Goal: Task Accomplishment & Management: Manage account settings

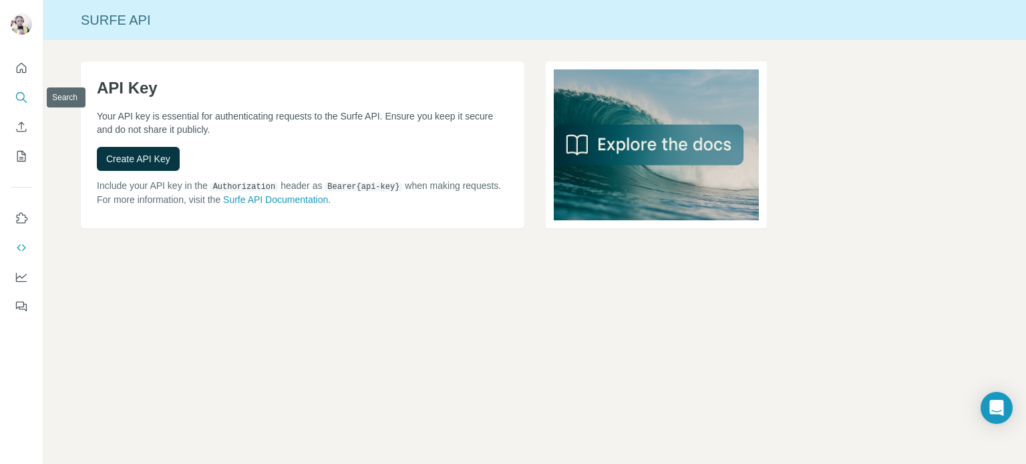
click at [27, 100] on icon "Search" at bounding box center [21, 97] width 13 height 13
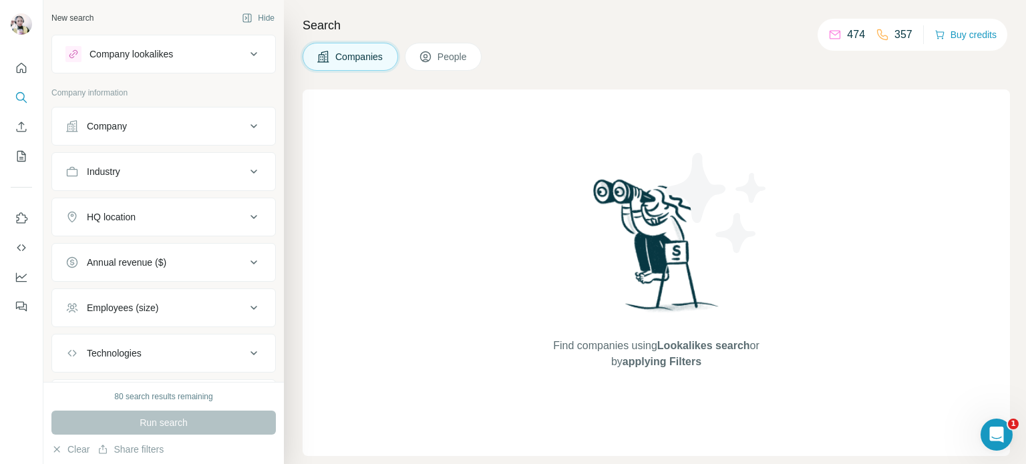
click at [448, 58] on span "People" at bounding box center [453, 56] width 31 height 13
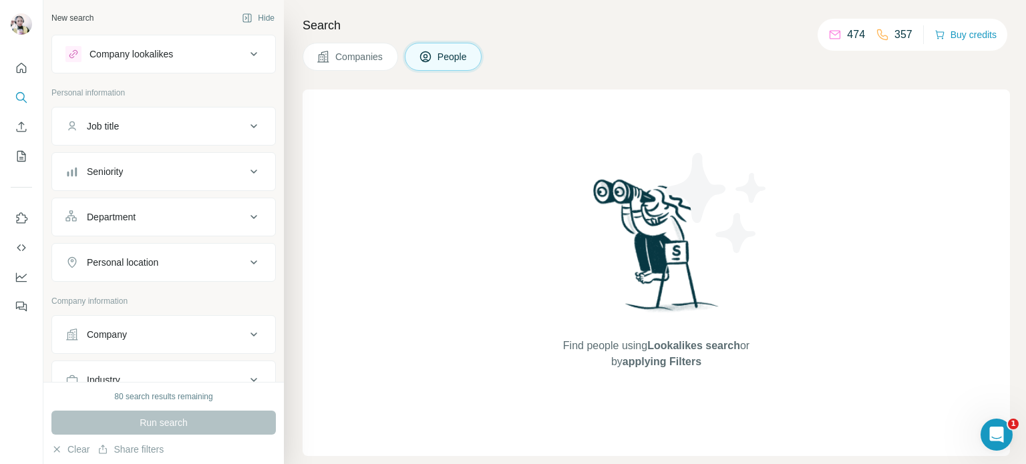
click at [141, 132] on div "Job title" at bounding box center [155, 126] width 180 height 13
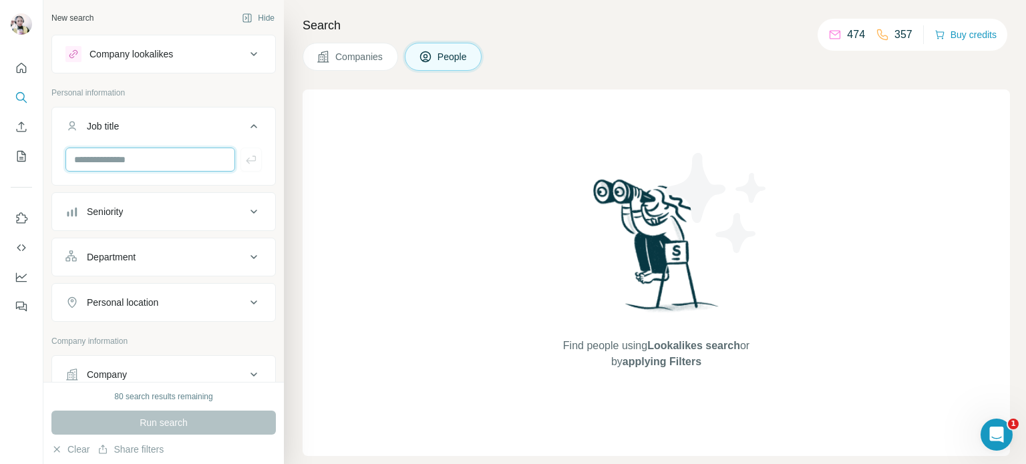
click at [163, 158] on input "text" at bounding box center [150, 160] width 170 height 24
type input "**********"
click at [162, 216] on div "Seniority" at bounding box center [155, 211] width 180 height 13
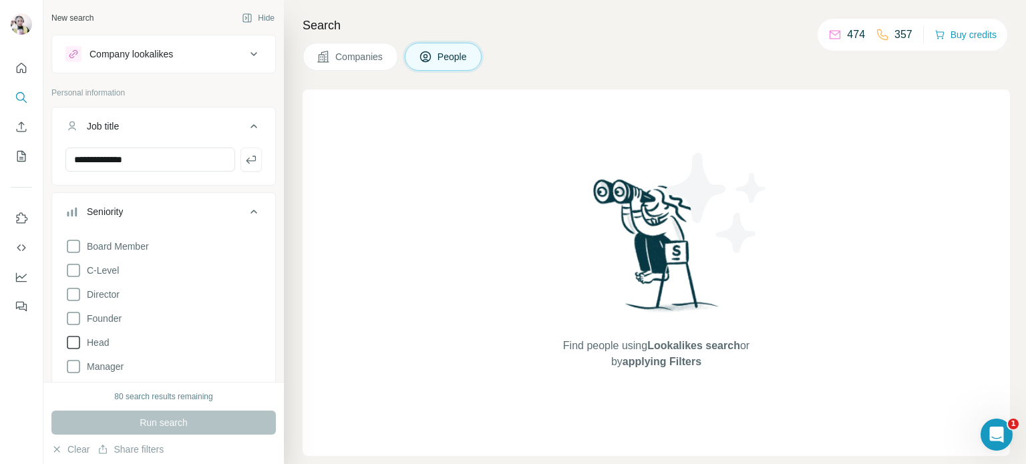
click at [72, 345] on icon at bounding box center [73, 343] width 16 height 16
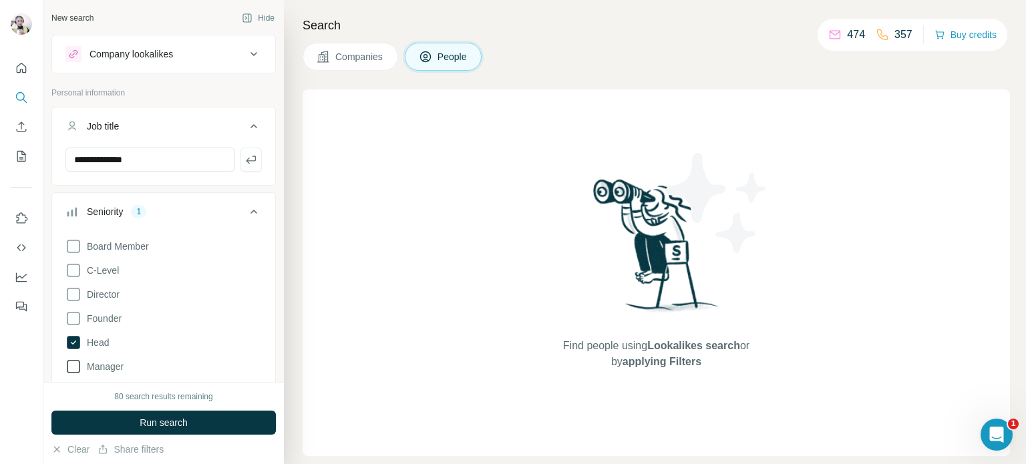
click at [74, 361] on icon at bounding box center [73, 367] width 16 height 16
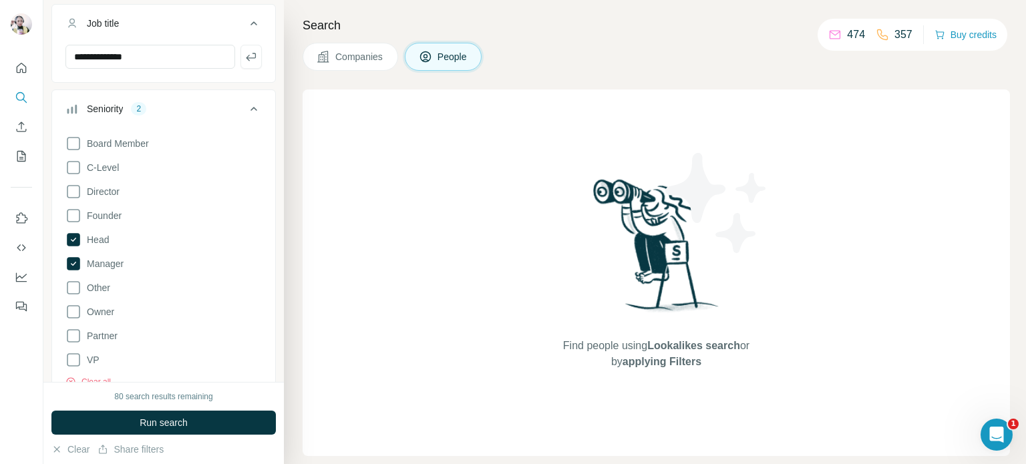
scroll to position [134, 0]
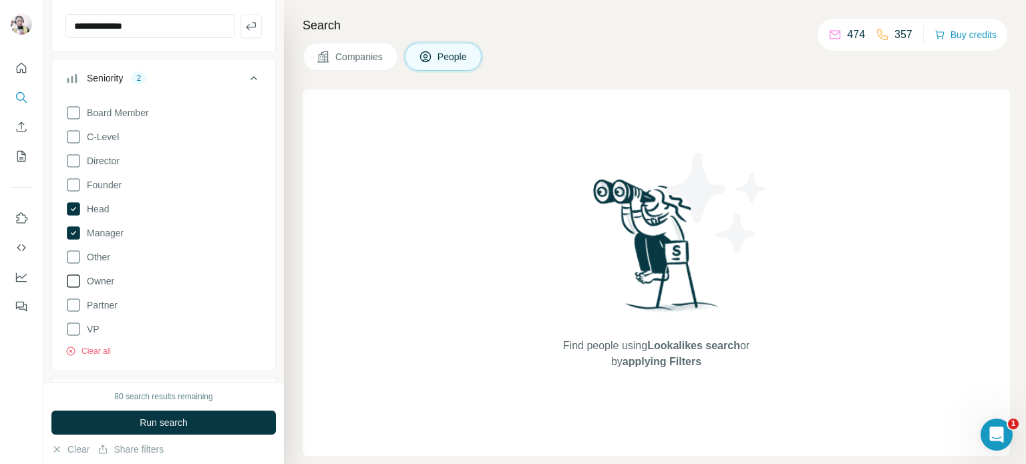
click at [71, 281] on icon at bounding box center [73, 281] width 16 height 16
click at [73, 178] on icon at bounding box center [73, 184] width 13 height 13
click at [251, 79] on icon at bounding box center [254, 78] width 7 height 4
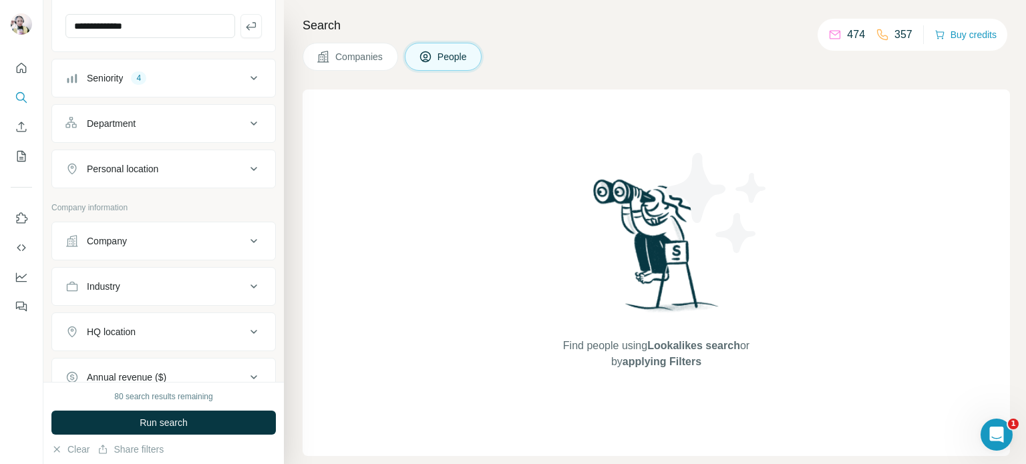
click at [163, 133] on button "Department" at bounding box center [163, 124] width 223 height 32
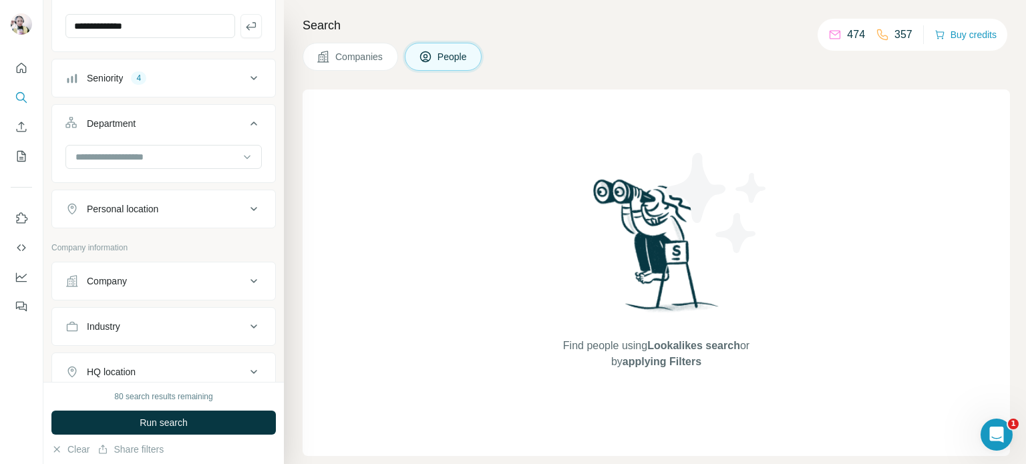
click at [246, 121] on icon at bounding box center [254, 124] width 16 height 16
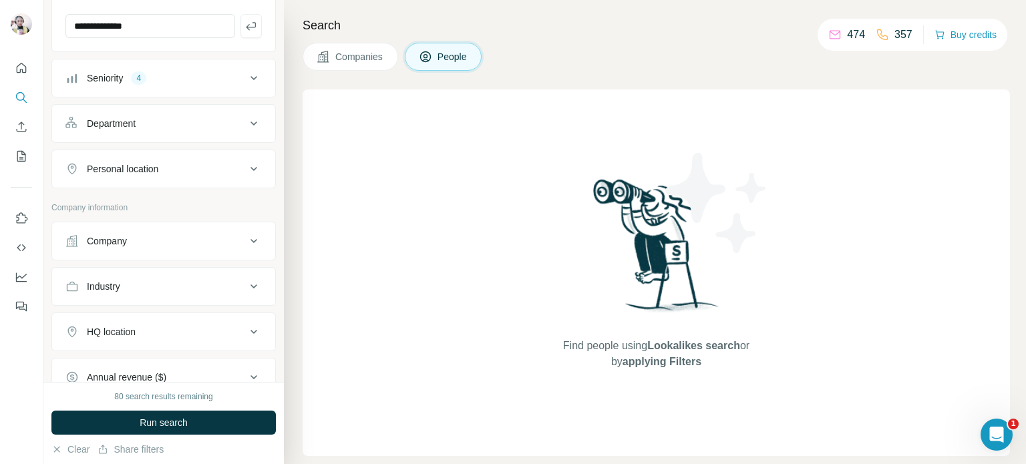
click at [184, 166] on div "Personal location" at bounding box center [155, 168] width 180 height 13
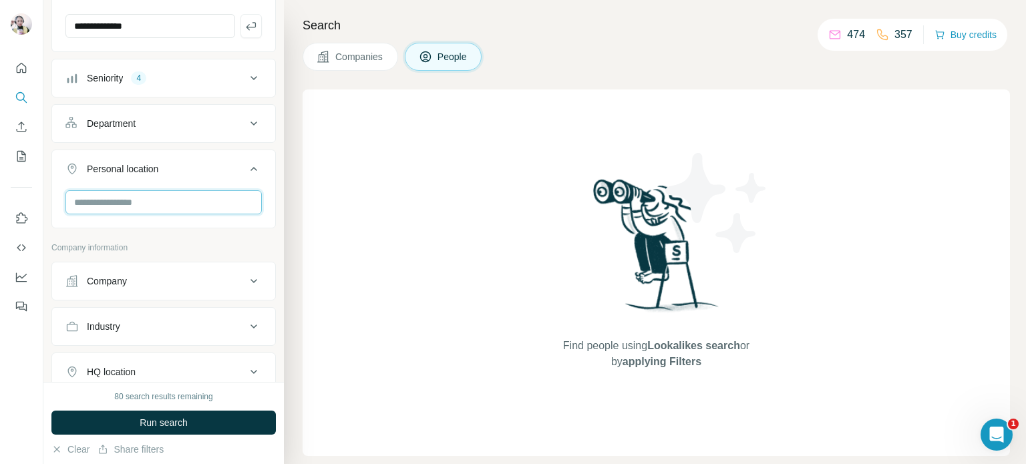
click at [112, 198] on input "text" at bounding box center [163, 202] width 196 height 24
click at [94, 205] on input "**********" at bounding box center [163, 202] width 196 height 24
type input "**********"
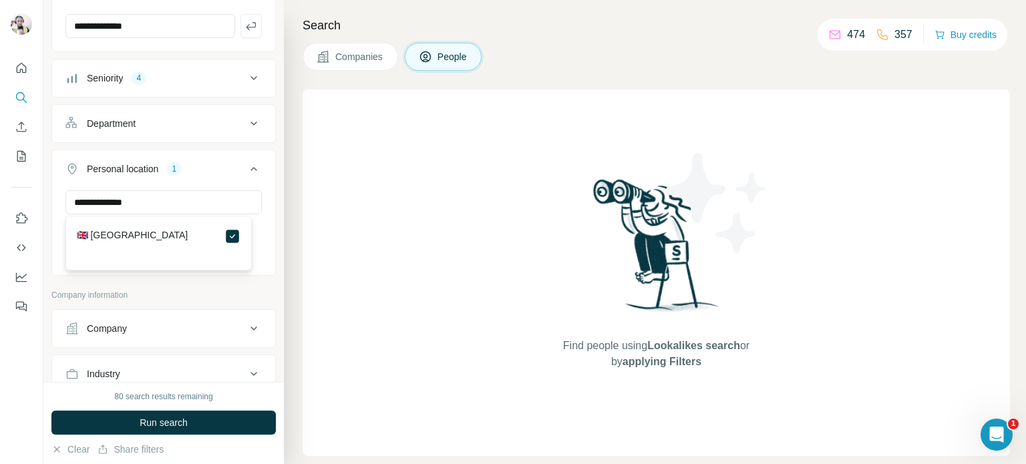
click at [247, 167] on icon at bounding box center [254, 169] width 16 height 16
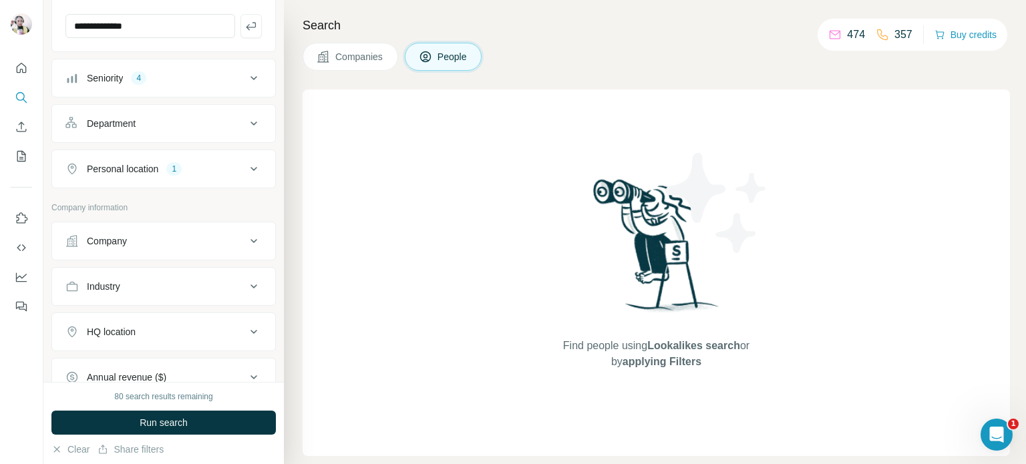
click at [203, 285] on div "Industry" at bounding box center [155, 286] width 180 height 13
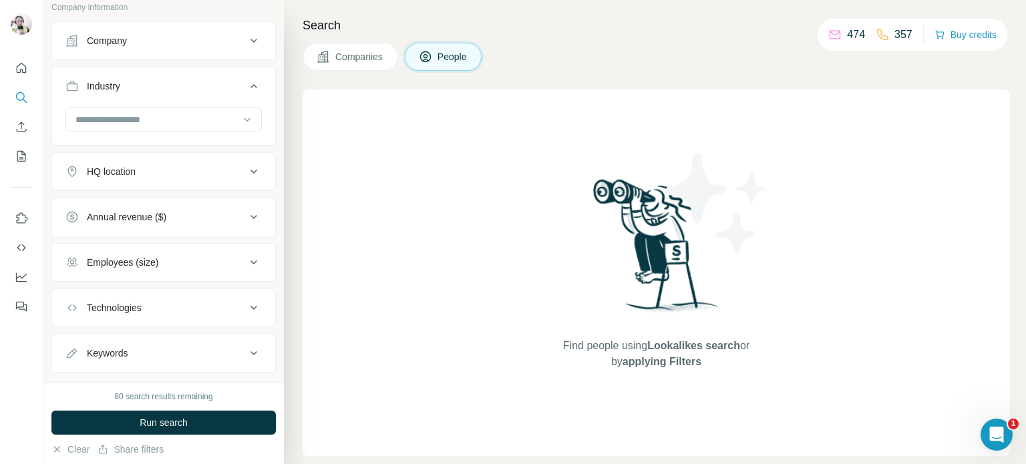
click at [176, 216] on div "Annual revenue ($)" at bounding box center [155, 216] width 180 height 13
click at [70, 297] on icon at bounding box center [73, 296] width 16 height 16
click at [246, 212] on icon at bounding box center [254, 217] width 16 height 16
click at [198, 252] on button "Employees (size)" at bounding box center [163, 263] width 223 height 32
click at [75, 339] on icon at bounding box center [73, 341] width 16 height 16
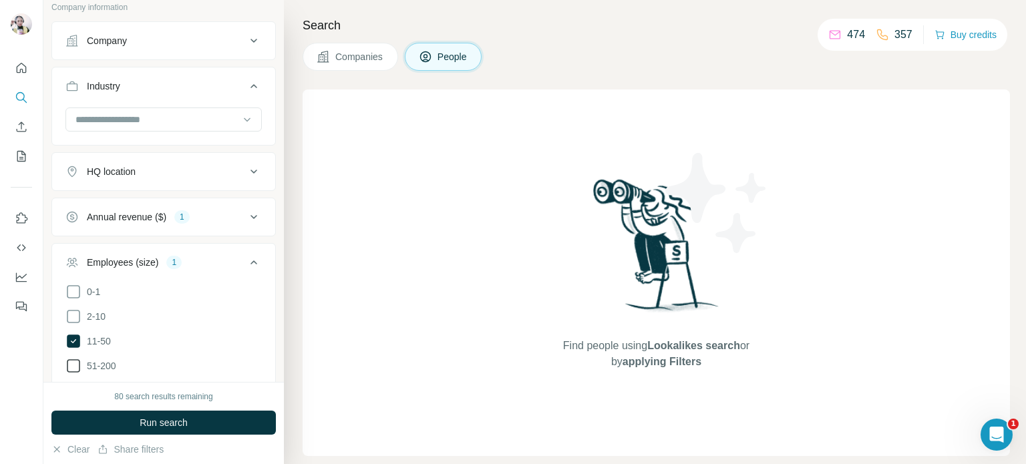
click at [78, 358] on icon at bounding box center [73, 366] width 16 height 16
click at [246, 257] on icon at bounding box center [254, 263] width 16 height 16
click at [222, 210] on div "Annual revenue ($) 1" at bounding box center [155, 216] width 180 height 13
click at [248, 215] on icon at bounding box center [254, 217] width 16 height 16
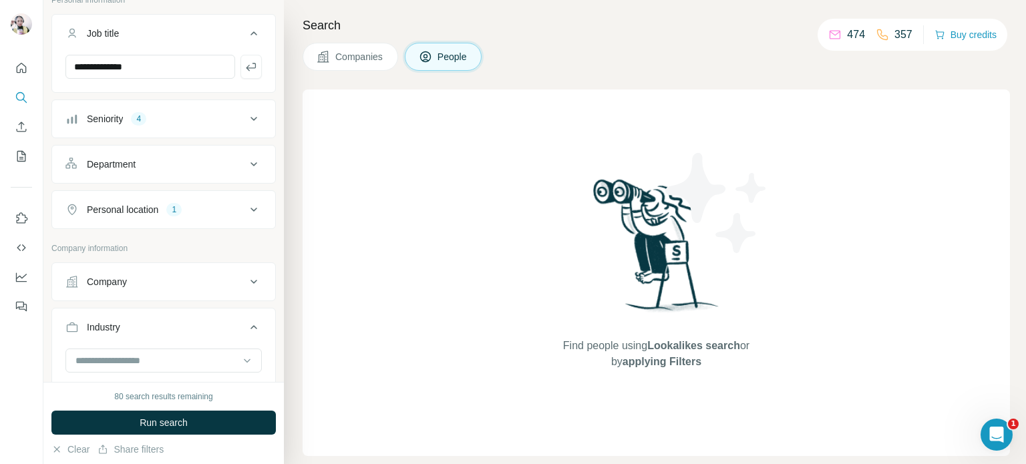
scroll to position [91, 0]
click at [196, 270] on button "Company" at bounding box center [163, 284] width 223 height 32
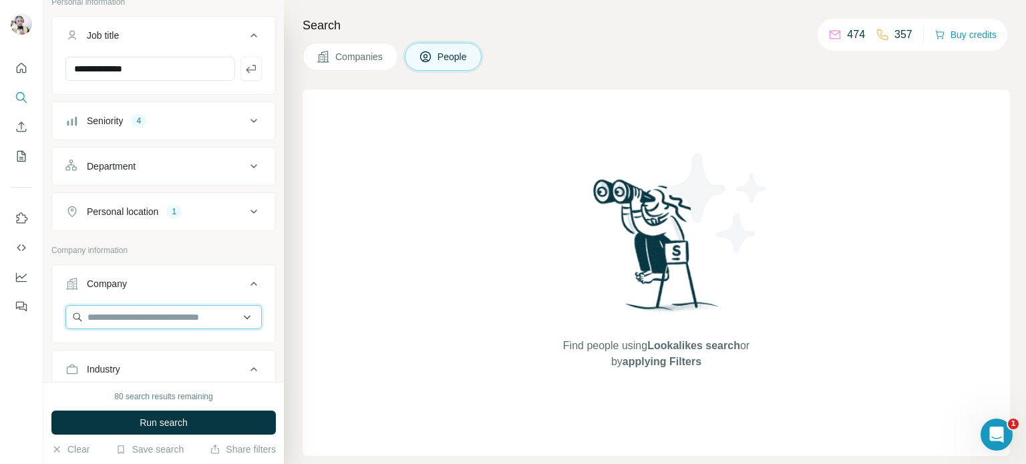
click at [239, 315] on input "text" at bounding box center [163, 317] width 196 height 24
click at [246, 285] on icon at bounding box center [254, 284] width 16 height 16
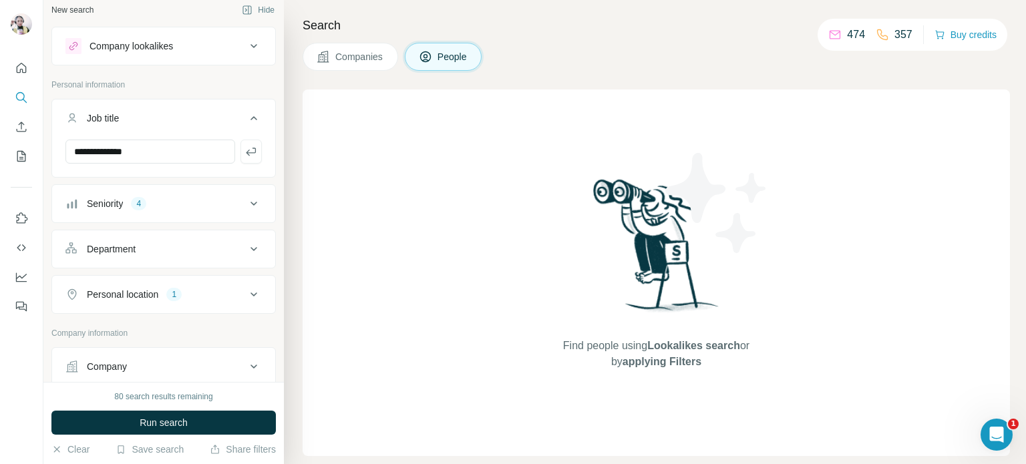
scroll to position [0, 0]
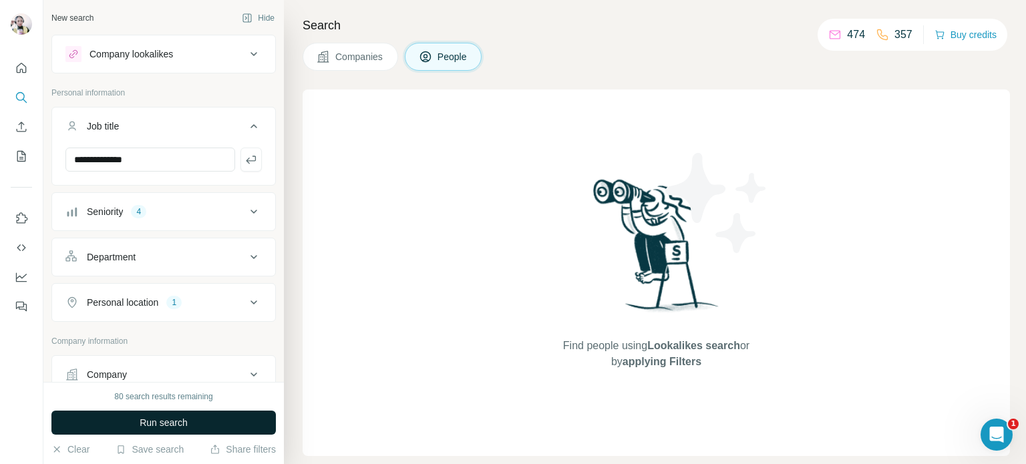
click at [234, 416] on button "Run search" at bounding box center [163, 423] width 224 height 24
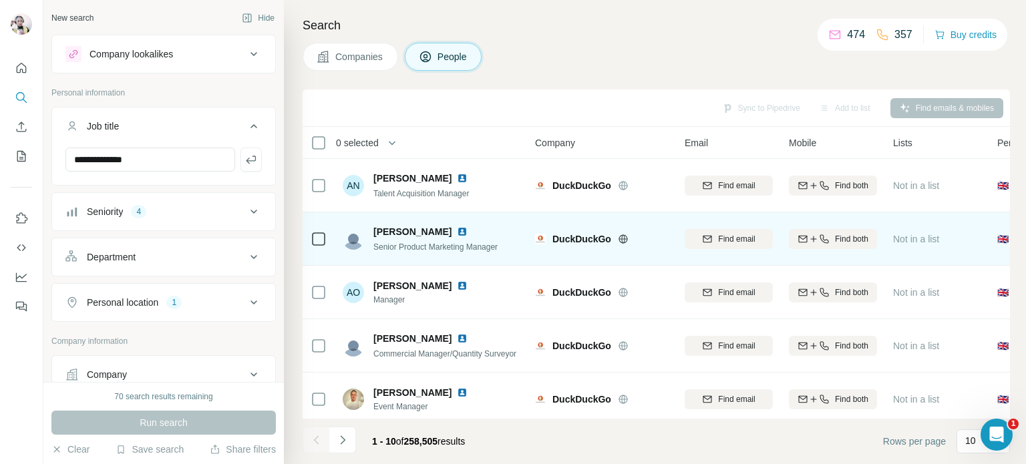
scroll to position [134, 0]
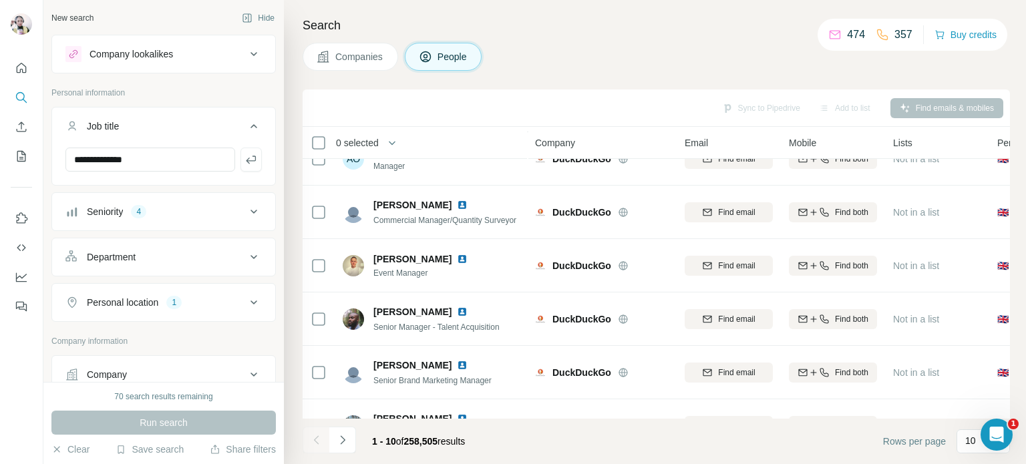
click at [246, 204] on icon at bounding box center [254, 212] width 16 height 16
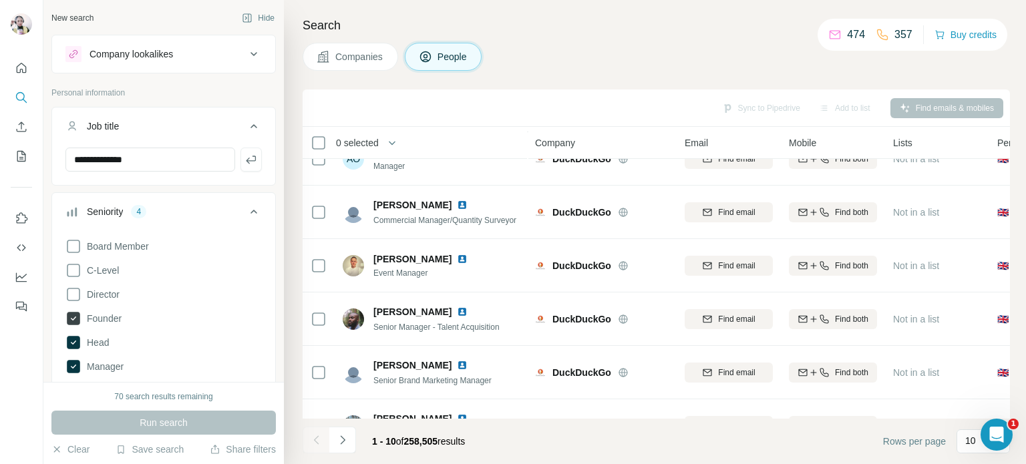
click at [75, 313] on icon at bounding box center [73, 318] width 13 height 13
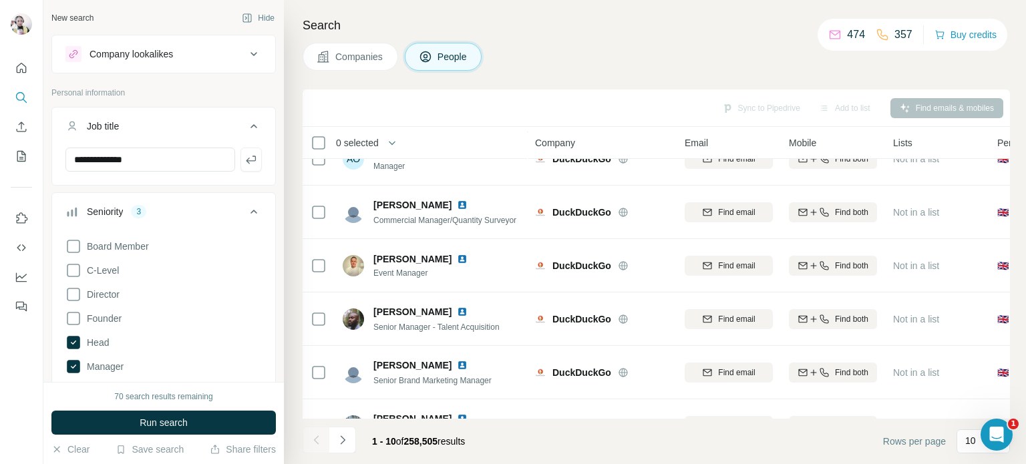
scroll to position [67, 0]
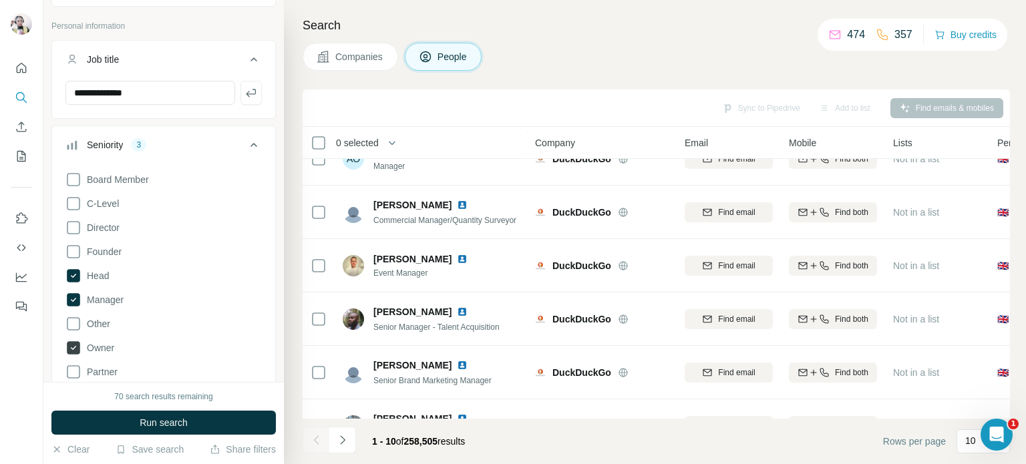
click at [73, 347] on icon at bounding box center [73, 347] width 13 height 13
click at [147, 418] on span "Run search" at bounding box center [164, 422] width 48 height 13
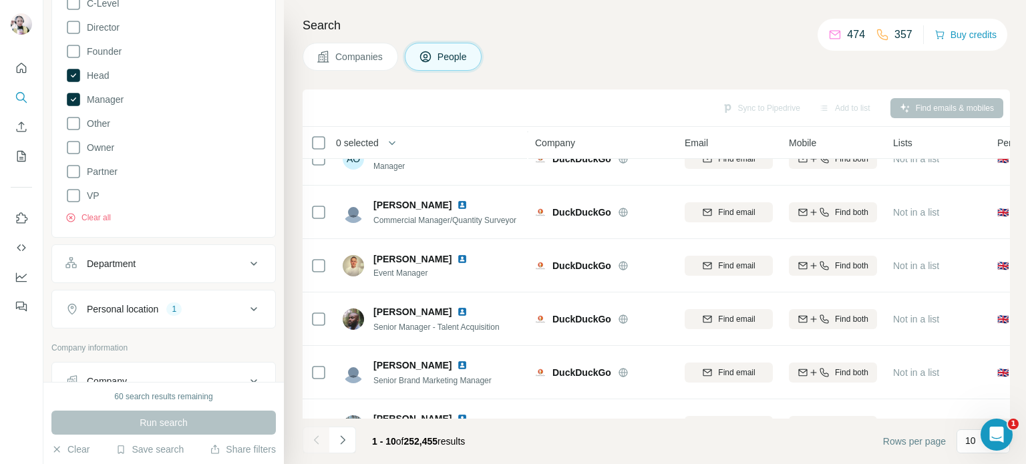
scroll to position [334, 0]
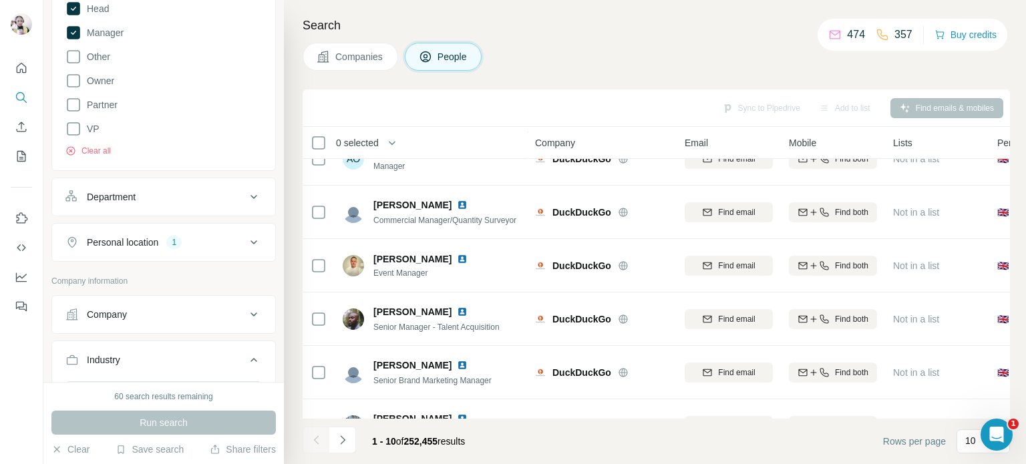
click at [182, 242] on div "1" at bounding box center [173, 243] width 15 height 12
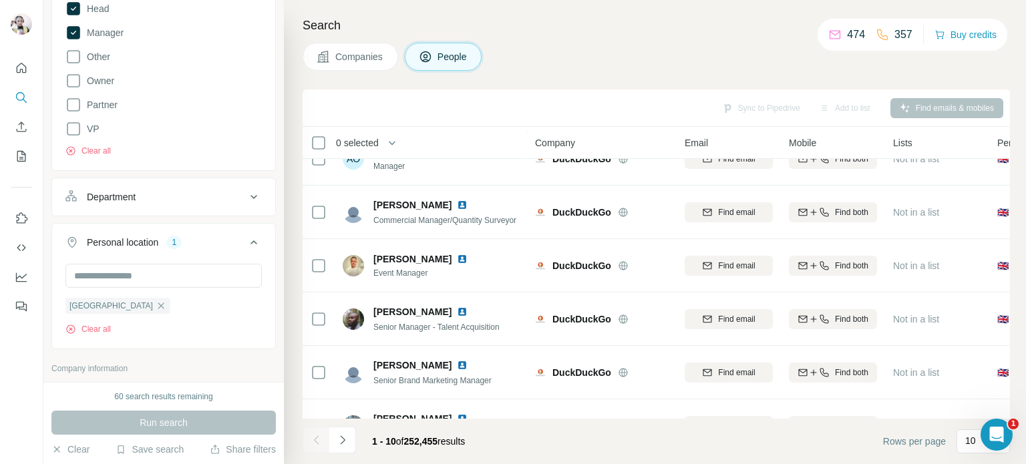
click at [186, 242] on div "Personal location 1" at bounding box center [155, 242] width 180 height 13
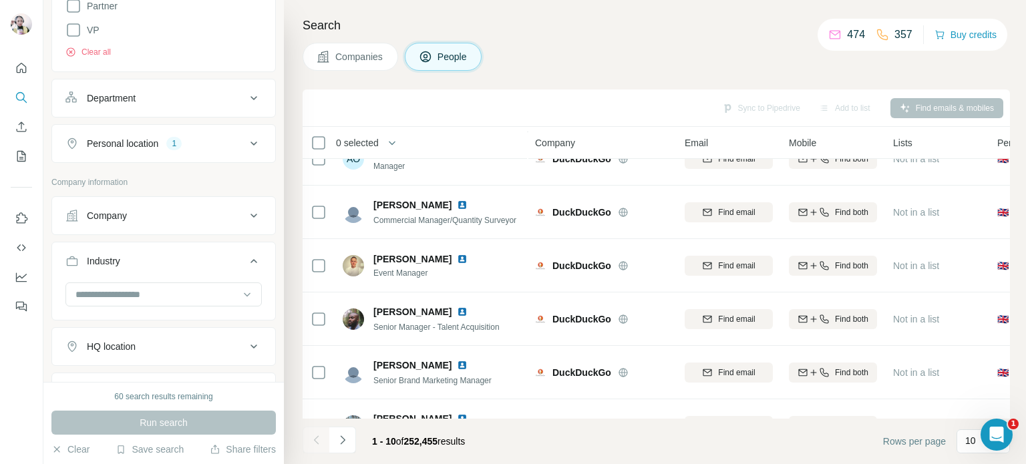
scroll to position [468, 0]
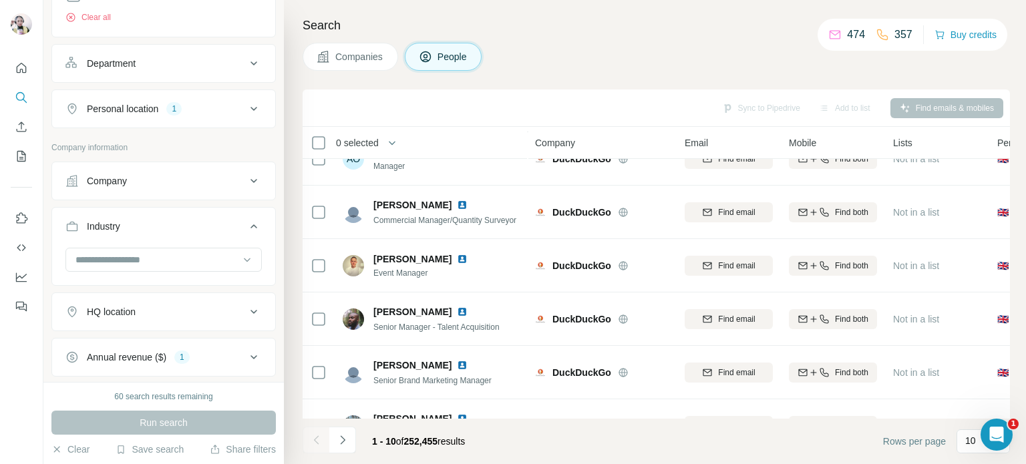
click at [179, 253] on input at bounding box center [156, 260] width 165 height 15
click at [183, 223] on div "Industry" at bounding box center [155, 226] width 180 height 13
click at [158, 232] on button "Industry" at bounding box center [163, 226] width 223 height 32
click at [134, 258] on input at bounding box center [156, 260] width 165 height 15
type input "*"
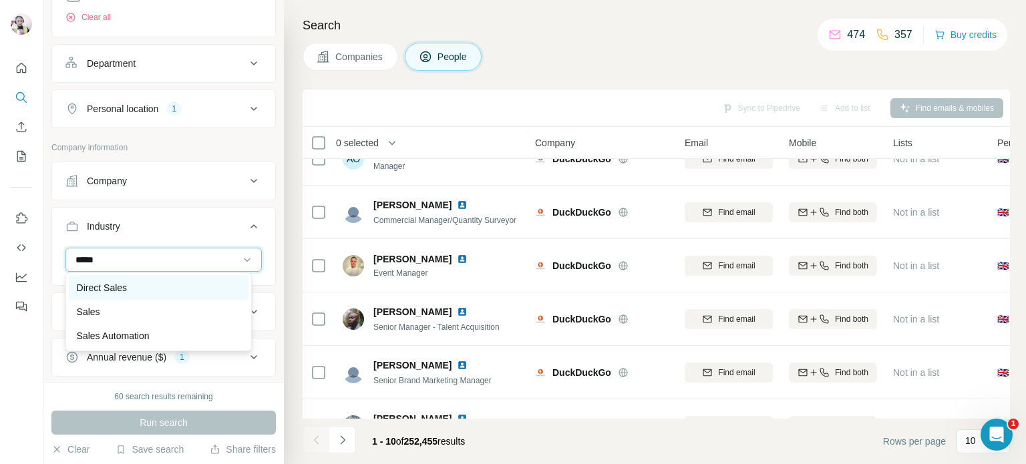
type input "*****"
click at [115, 293] on p "Direct Sales" at bounding box center [102, 287] width 50 height 13
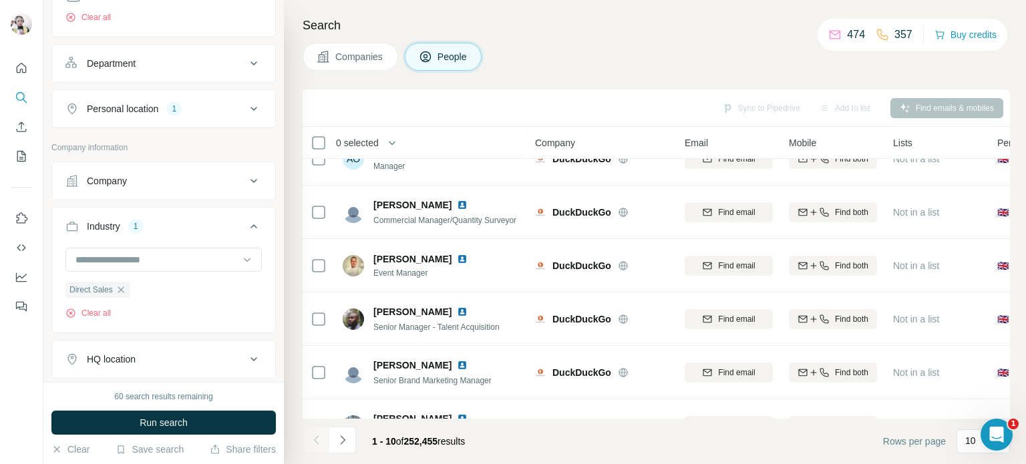
click at [246, 224] on icon at bounding box center [254, 226] width 16 height 16
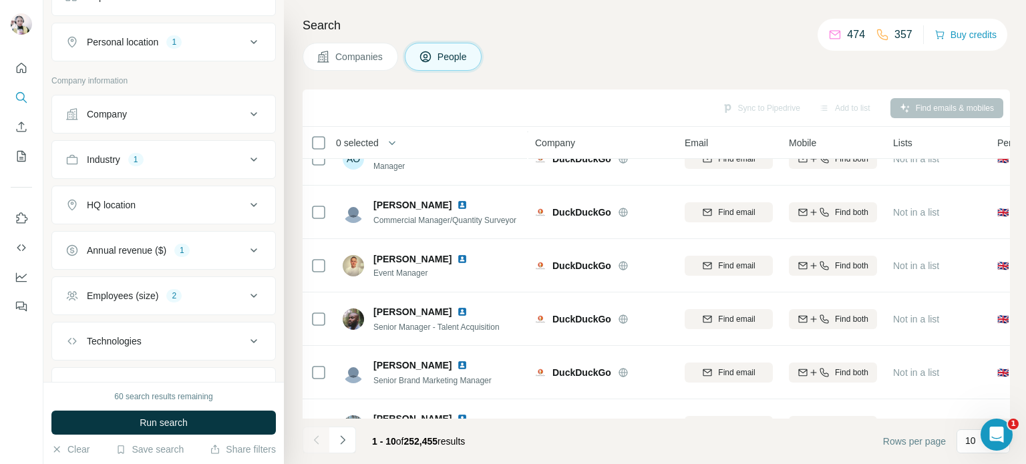
scroll to position [592, 0]
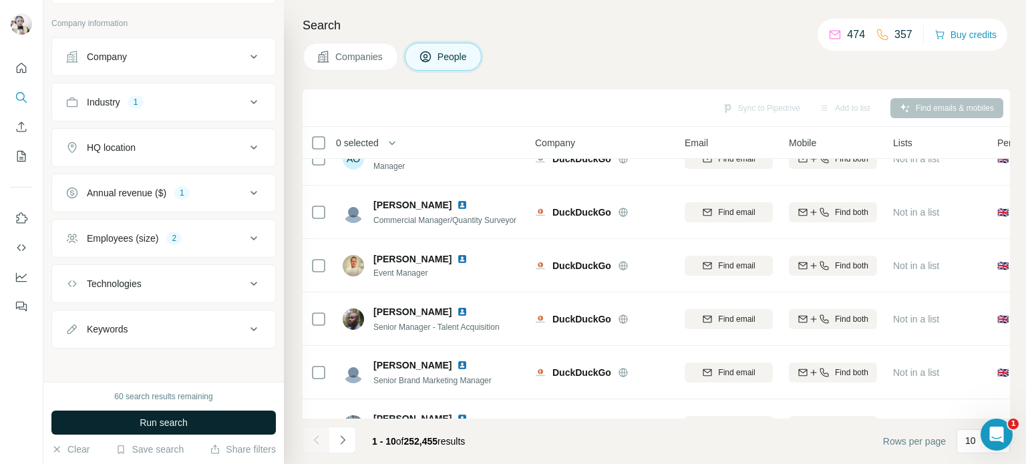
click at [200, 418] on button "Run search" at bounding box center [163, 423] width 224 height 24
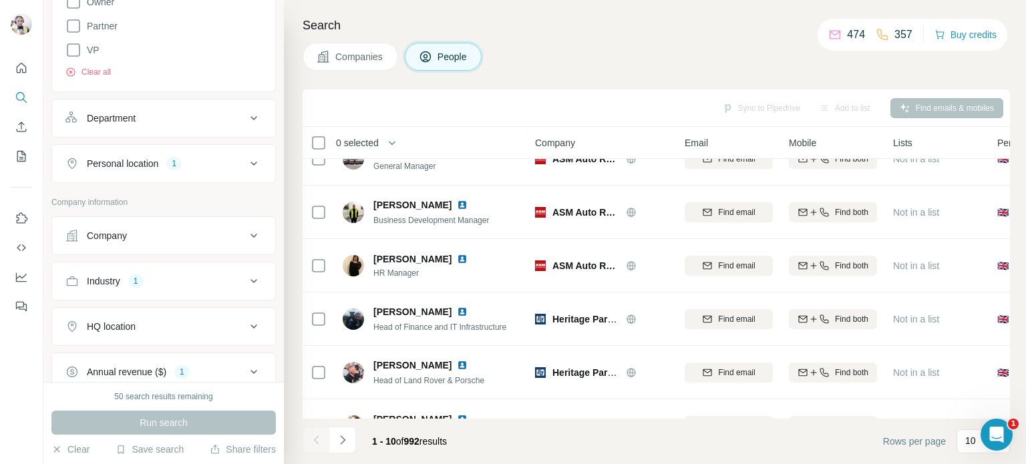
scroll to position [392, 0]
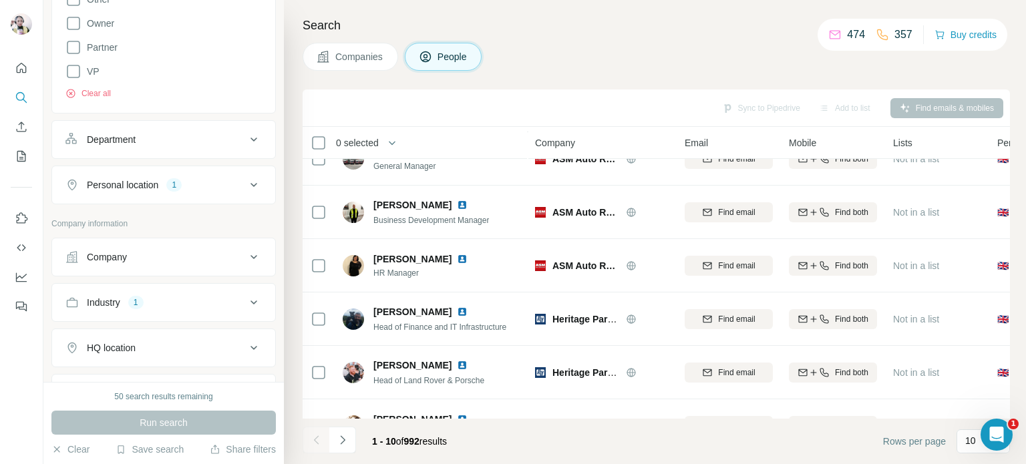
click at [114, 255] on div "Company" at bounding box center [107, 257] width 40 height 13
click at [210, 287] on input "text" at bounding box center [163, 291] width 196 height 24
click at [152, 137] on div "Department" at bounding box center [155, 139] width 180 height 13
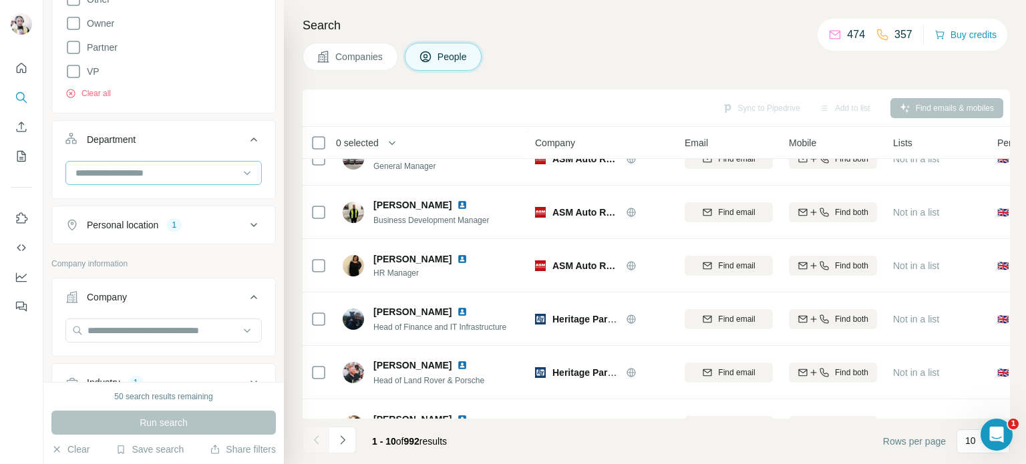
click at [138, 162] on div at bounding box center [156, 173] width 165 height 23
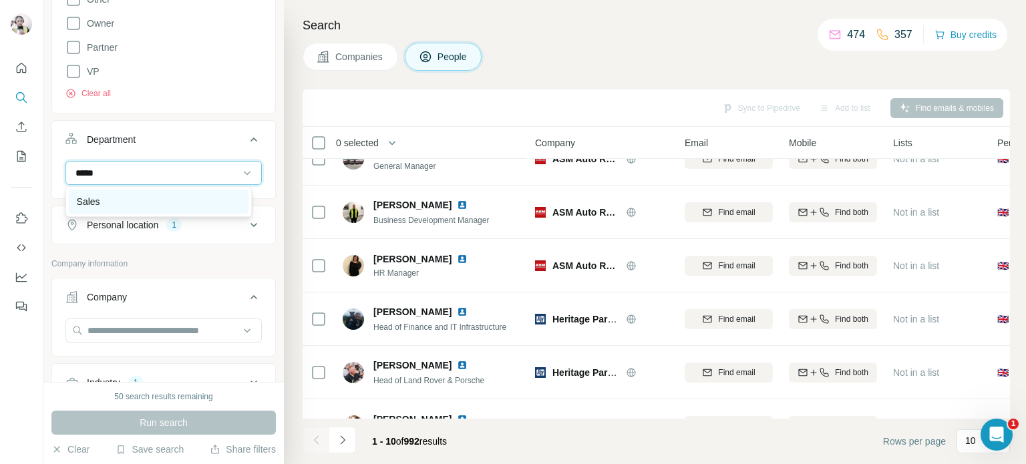
type input "*****"
click at [116, 200] on div "Sales" at bounding box center [159, 201] width 164 height 13
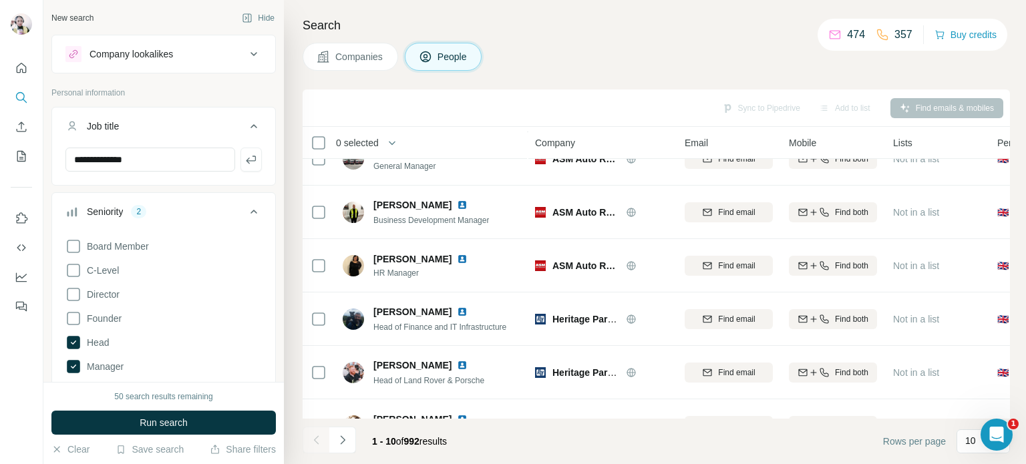
click at [251, 53] on icon at bounding box center [254, 54] width 7 height 4
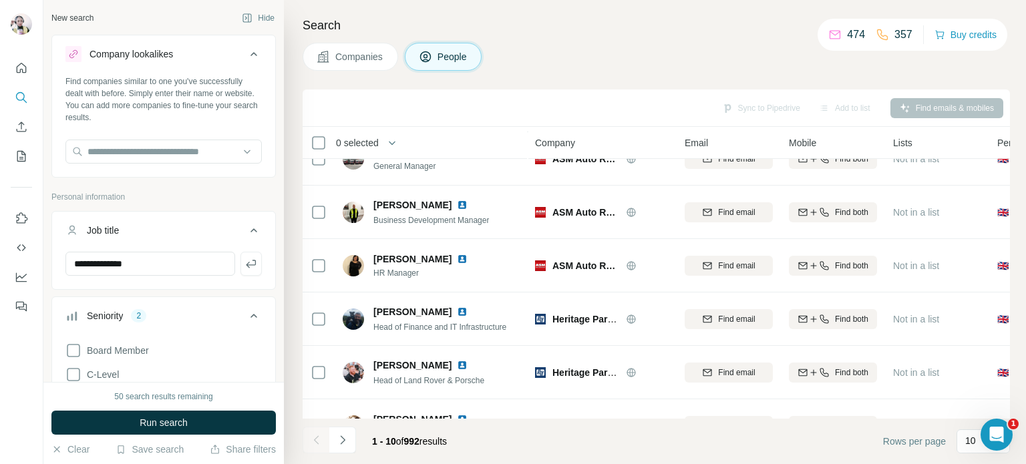
click at [251, 53] on icon at bounding box center [254, 54] width 7 height 4
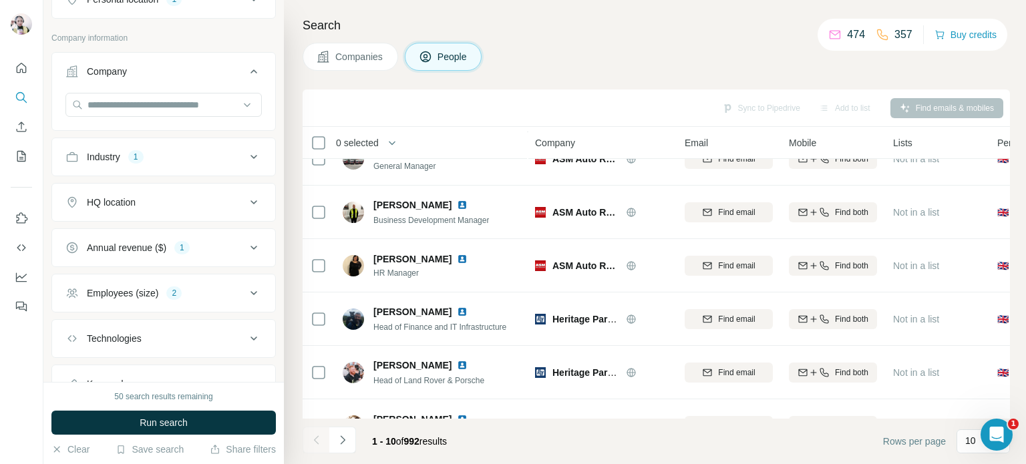
scroll to position [668, 0]
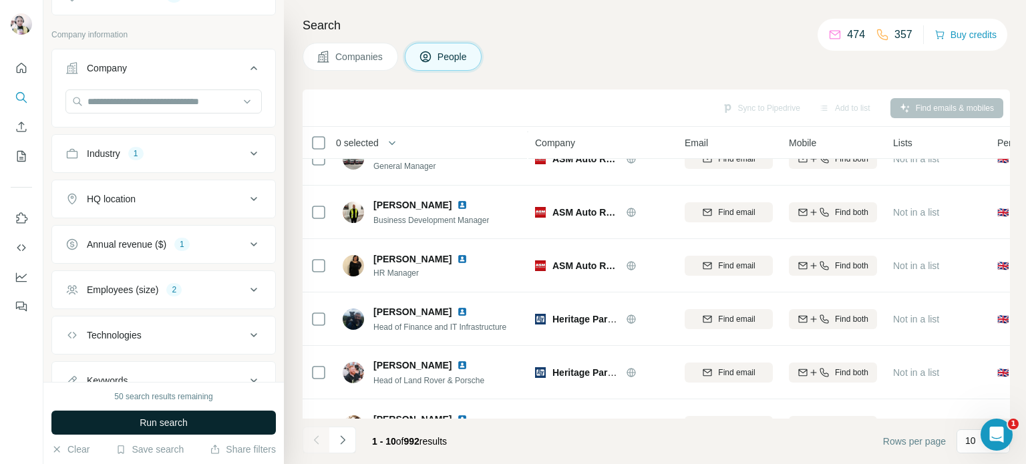
click at [208, 419] on button "Run search" at bounding box center [163, 423] width 224 height 24
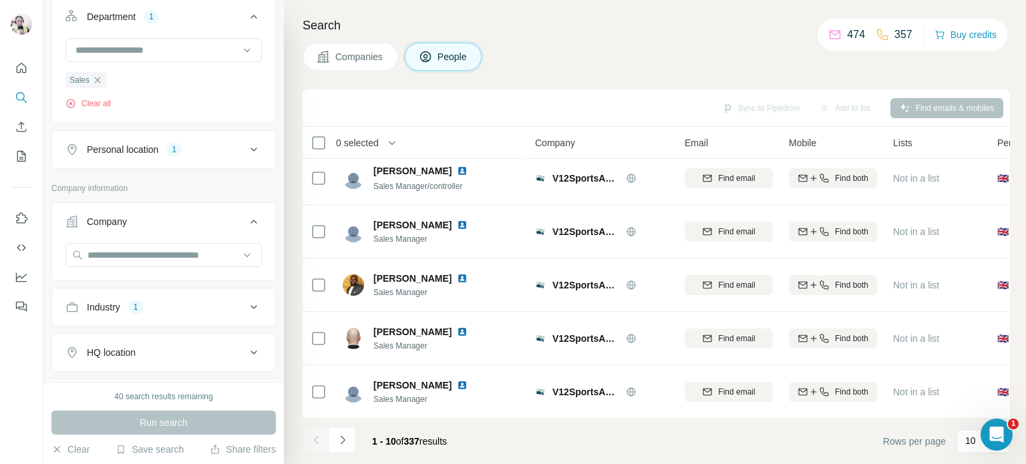
scroll to position [535, 0]
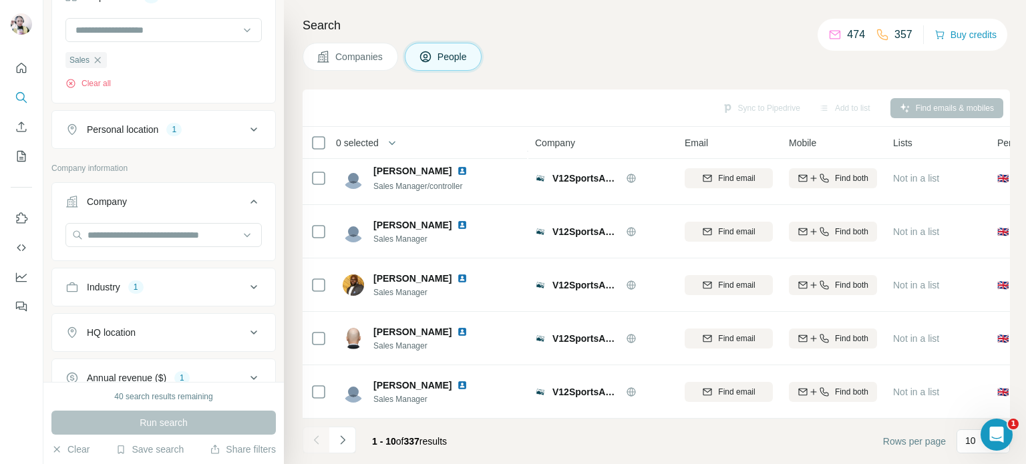
click at [246, 283] on icon at bounding box center [254, 287] width 16 height 16
click at [132, 318] on input at bounding box center [156, 320] width 165 height 15
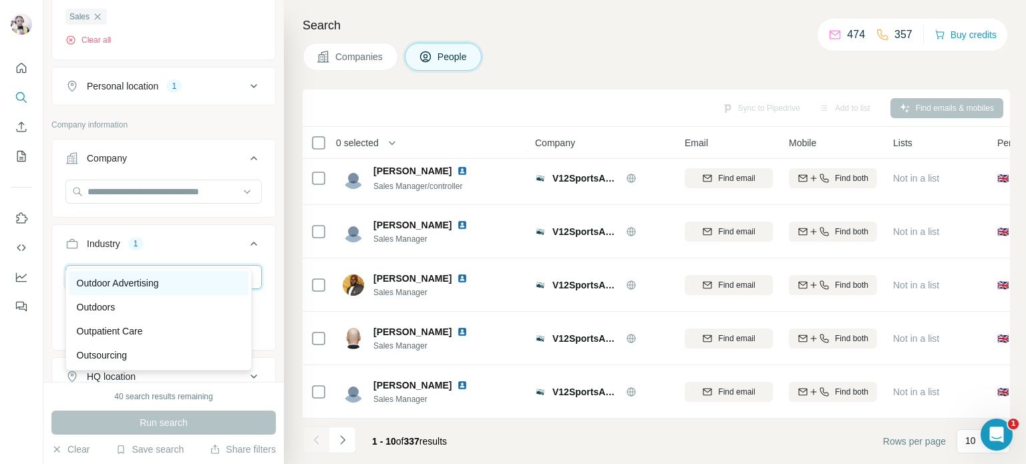
scroll to position [601, 0]
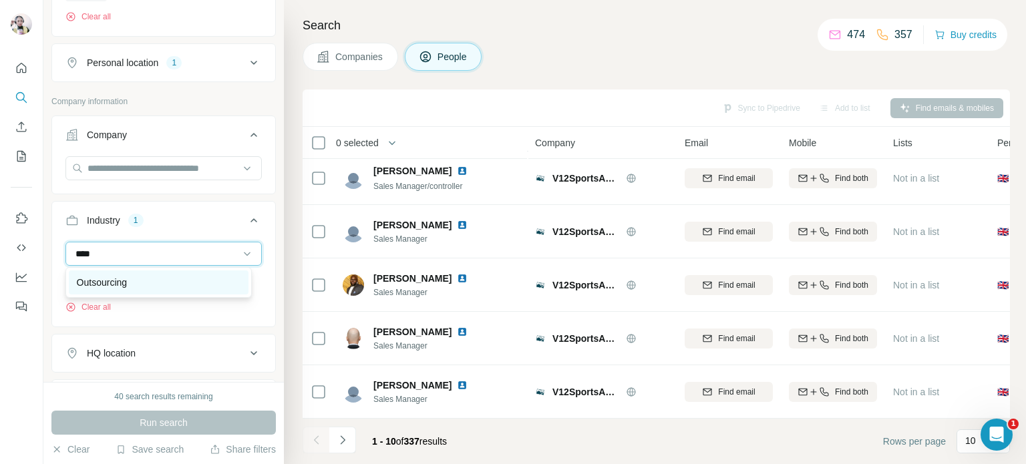
type input "****"
click at [125, 284] on p "Outsourcing" at bounding box center [102, 282] width 50 height 13
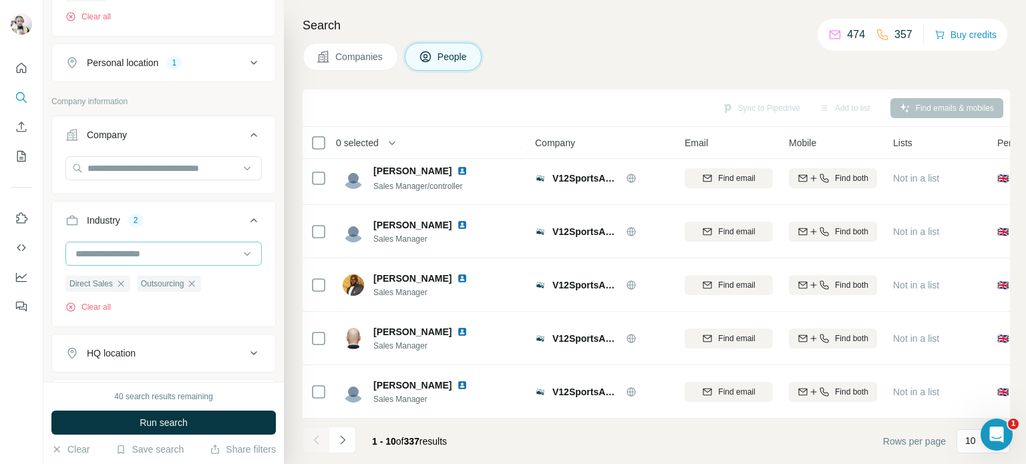
click at [123, 251] on input at bounding box center [156, 254] width 165 height 15
type input "**"
click at [92, 285] on p "B2B" at bounding box center [85, 282] width 17 height 13
click at [122, 284] on icon "button" at bounding box center [121, 284] width 6 height 6
click at [211, 420] on button "Run search" at bounding box center [163, 423] width 224 height 24
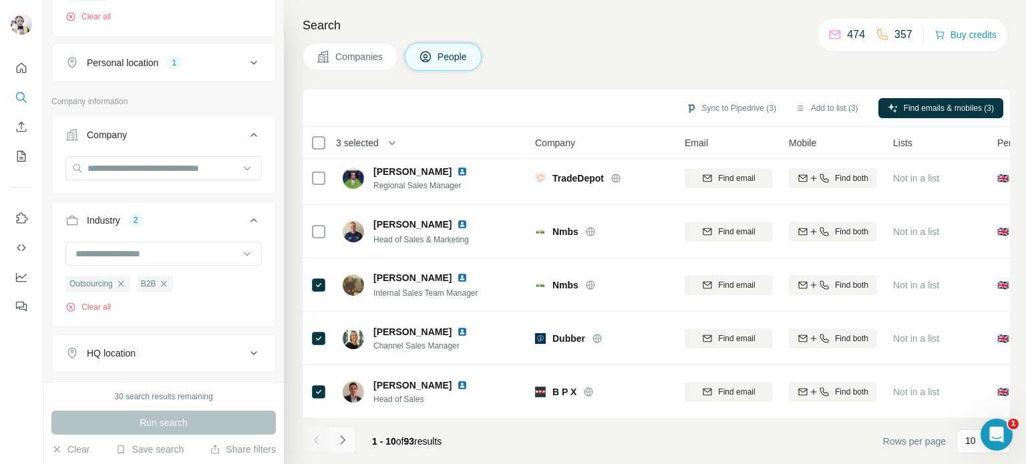
click at [348, 442] on icon "Navigate to next page" at bounding box center [342, 440] width 13 height 13
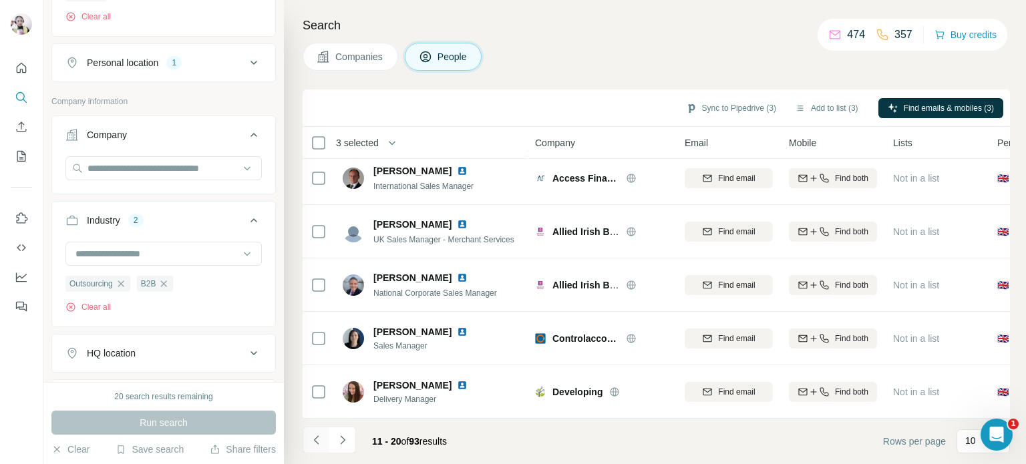
click at [313, 442] on icon "Navigate to previous page" at bounding box center [316, 440] width 13 height 13
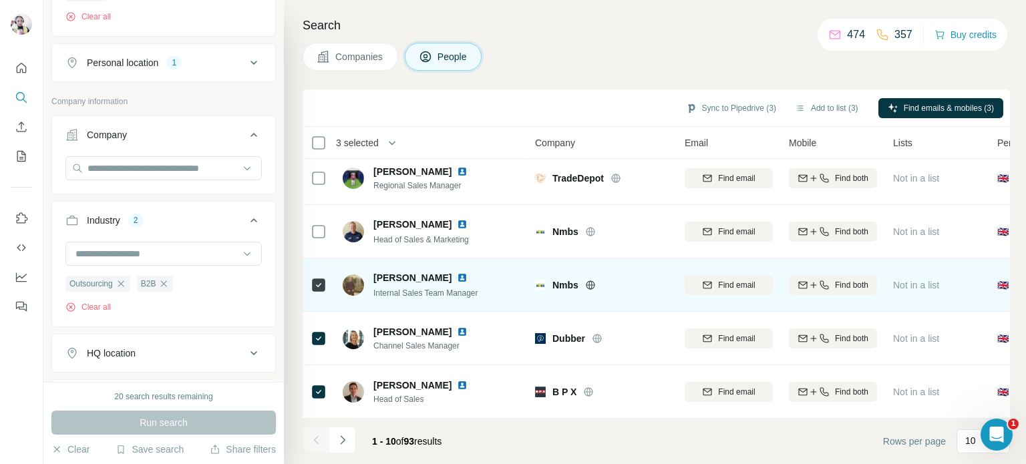
click at [584, 279] on div "Nmbs" at bounding box center [611, 285] width 116 height 13
click at [587, 281] on icon at bounding box center [590, 285] width 9 height 9
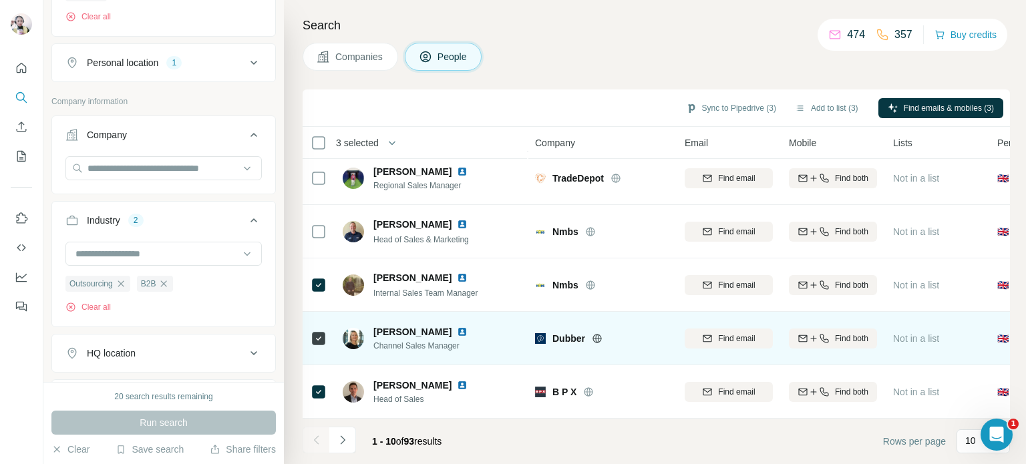
click at [595, 333] on icon at bounding box center [597, 338] width 11 height 11
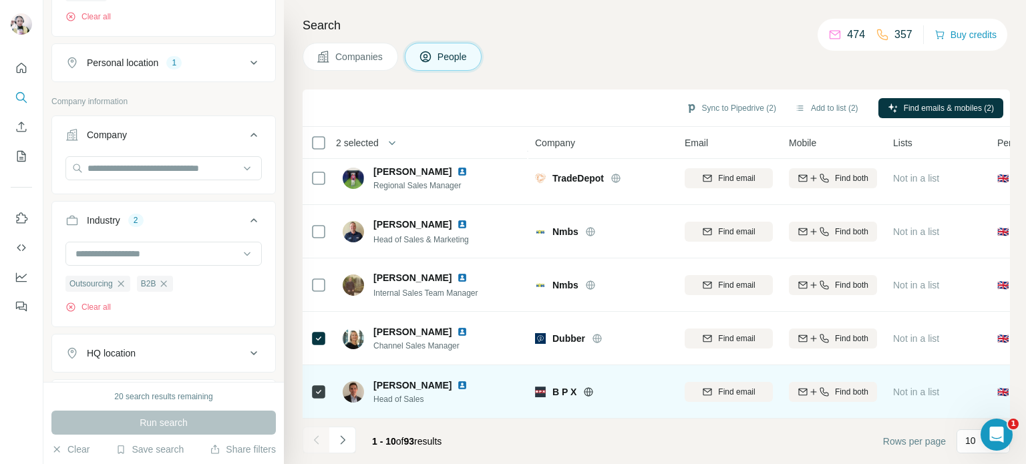
click at [588, 387] on icon at bounding box center [588, 392] width 11 height 11
click at [590, 388] on icon at bounding box center [589, 392] width 9 height 9
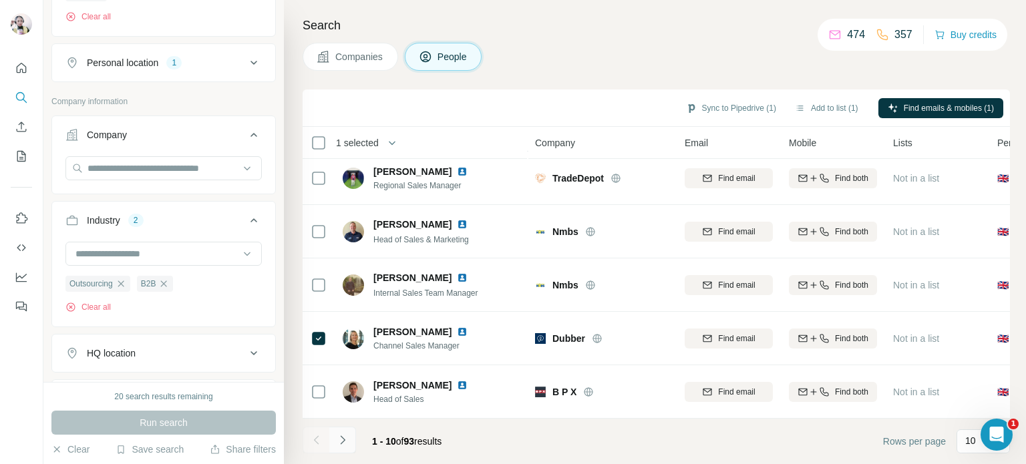
click at [345, 442] on icon "Navigate to next page" at bounding box center [342, 440] width 13 height 13
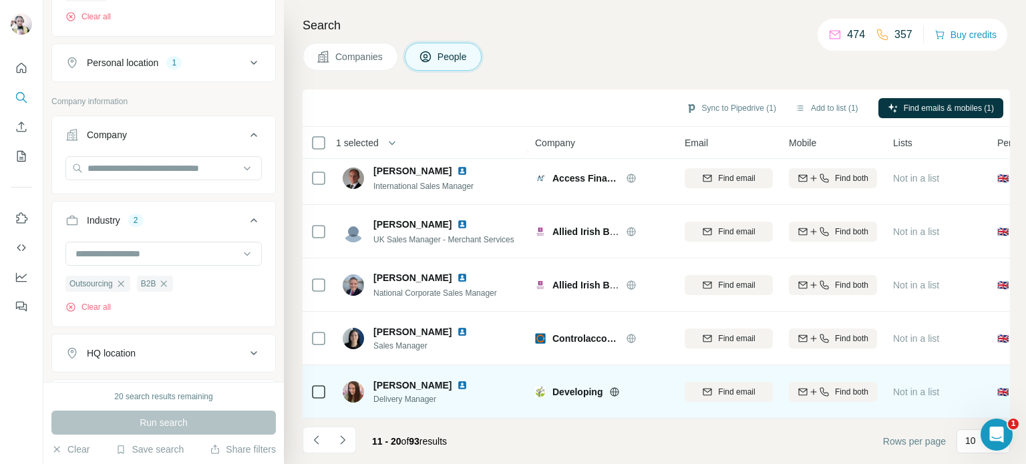
click at [612, 387] on icon at bounding box center [614, 392] width 11 height 11
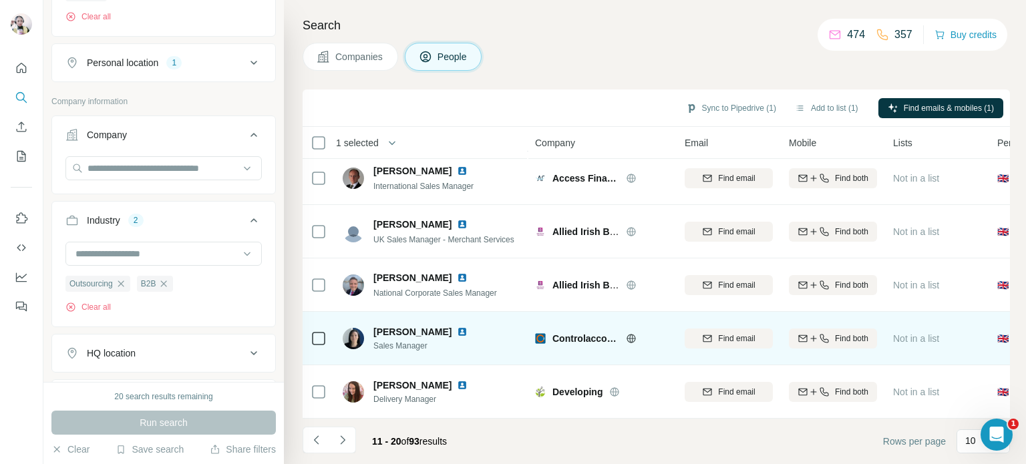
click at [633, 333] on icon at bounding box center [631, 338] width 11 height 11
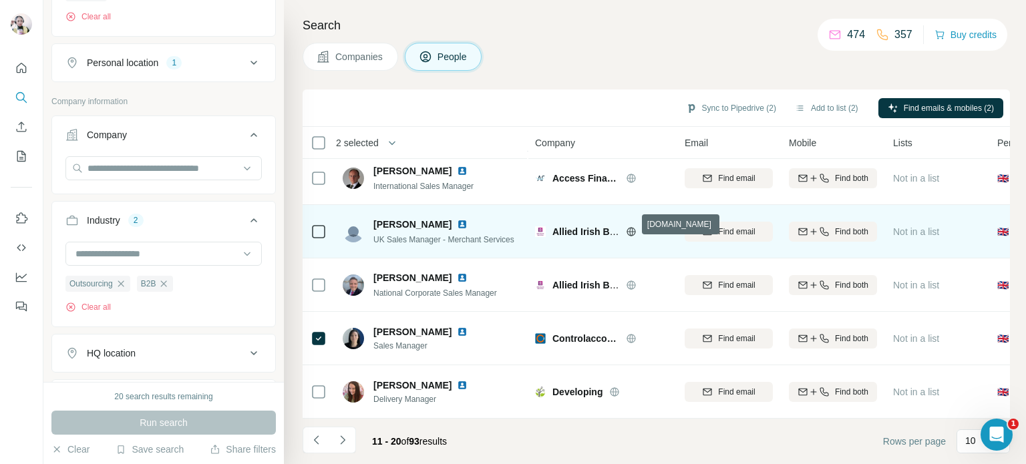
click at [630, 227] on icon at bounding box center [630, 231] width 3 height 9
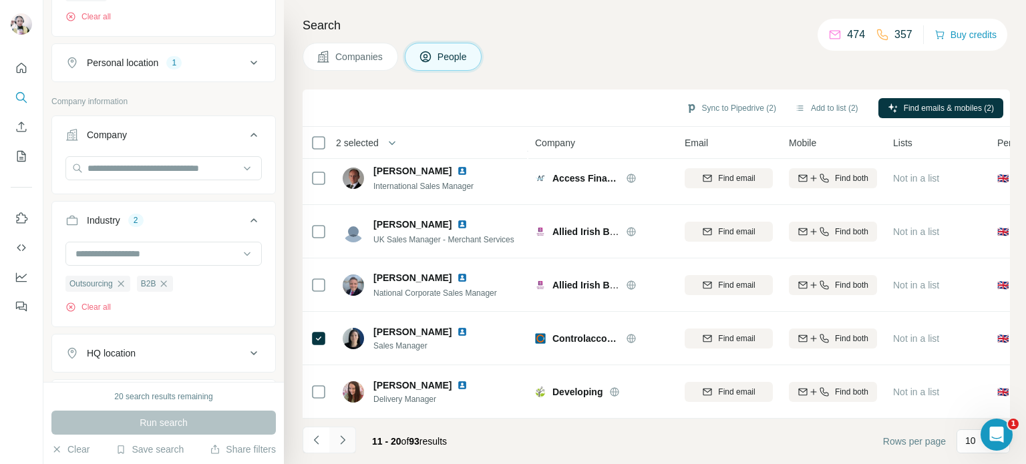
click at [338, 440] on icon "Navigate to next page" at bounding box center [342, 440] width 13 height 13
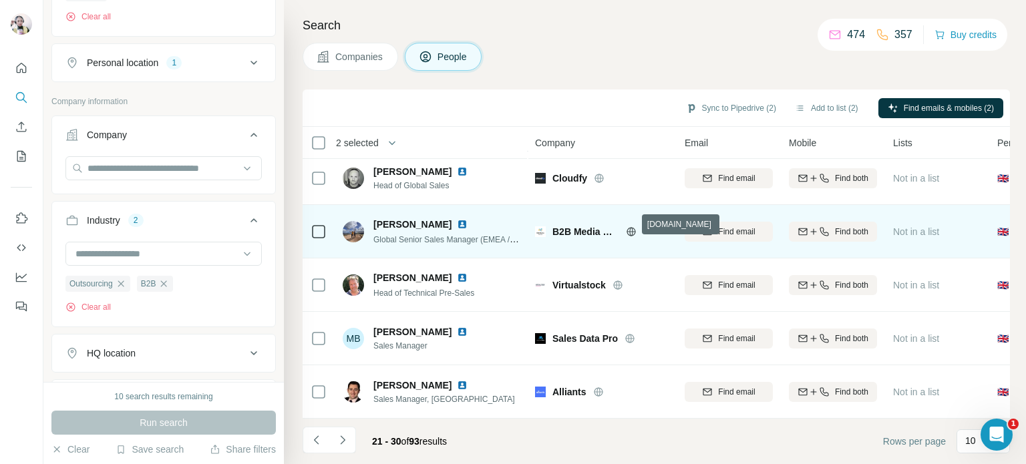
click at [628, 227] on icon at bounding box center [631, 232] width 11 height 11
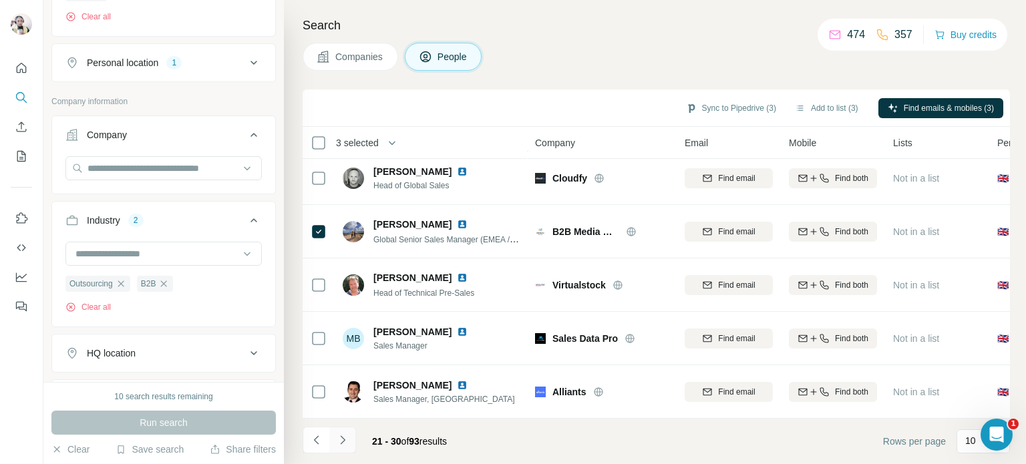
click at [341, 442] on icon "Navigate to next page" at bounding box center [342, 440] width 13 height 13
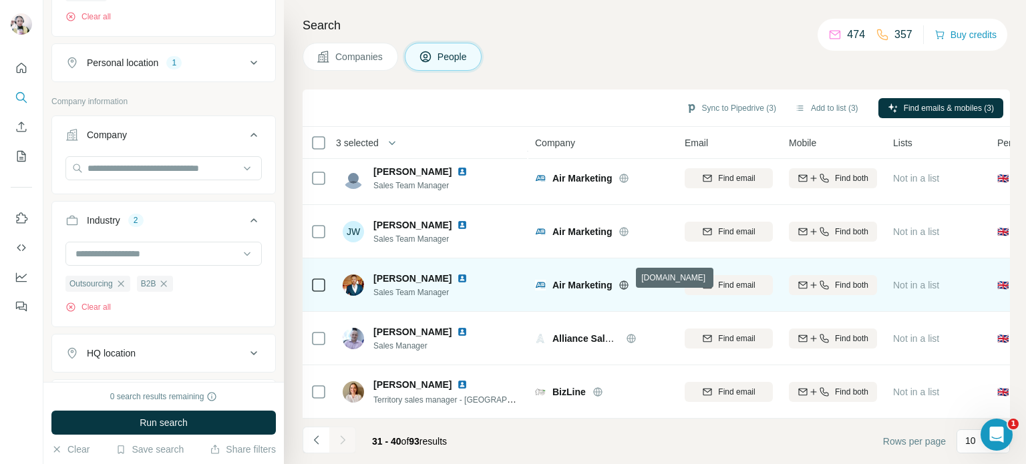
click at [625, 280] on icon at bounding box center [624, 285] width 11 height 11
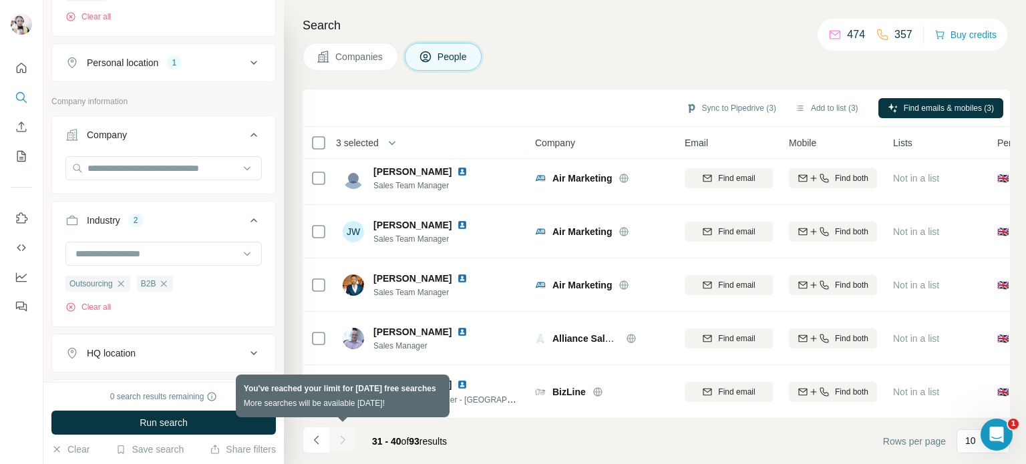
click at [339, 441] on div at bounding box center [342, 440] width 27 height 27
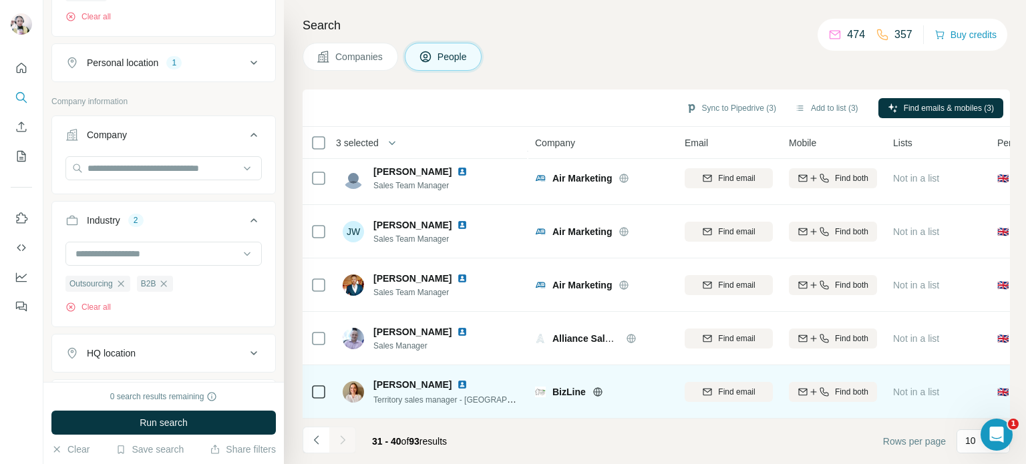
click at [328, 386] on td at bounding box center [319, 391] width 32 height 53
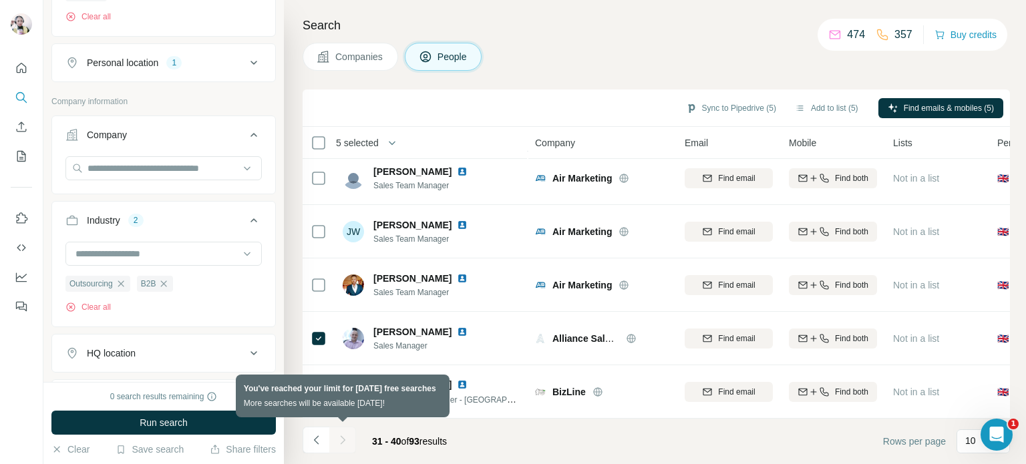
click at [340, 439] on div at bounding box center [342, 440] width 27 height 27
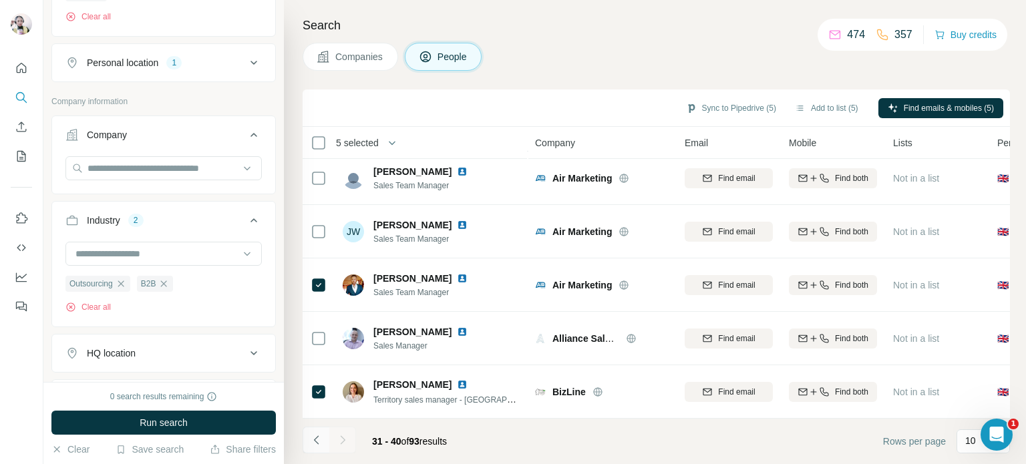
click at [319, 446] on icon "Navigate to previous page" at bounding box center [316, 440] width 13 height 13
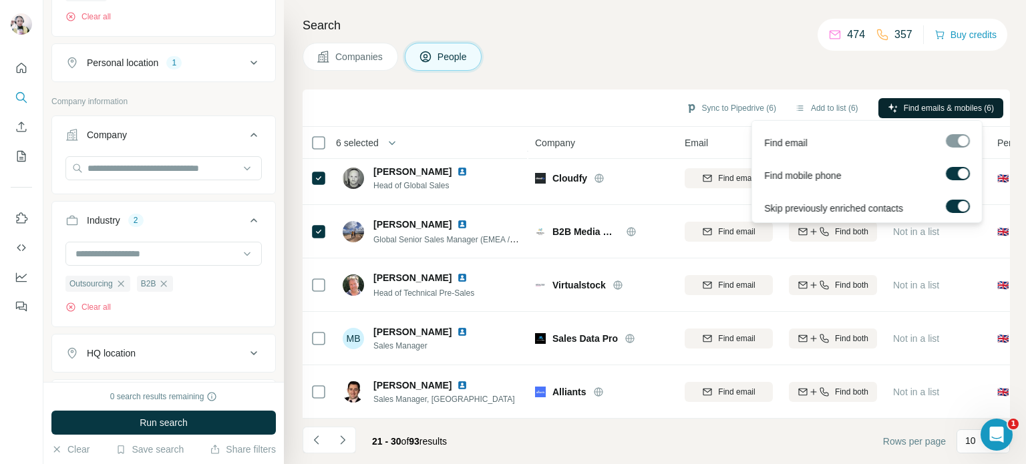
click at [914, 108] on span "Find emails & mobiles (6)" at bounding box center [949, 108] width 90 height 12
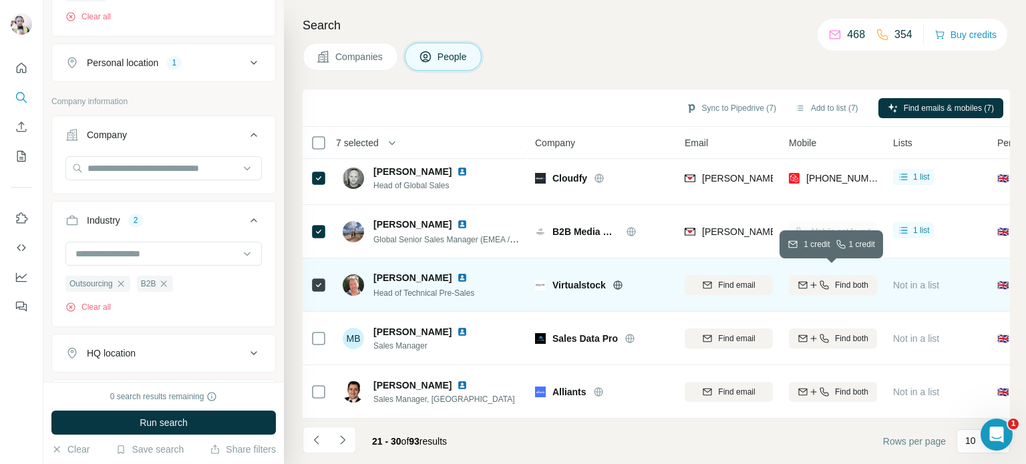
click at [859, 279] on span "Find both" at bounding box center [851, 285] width 33 height 12
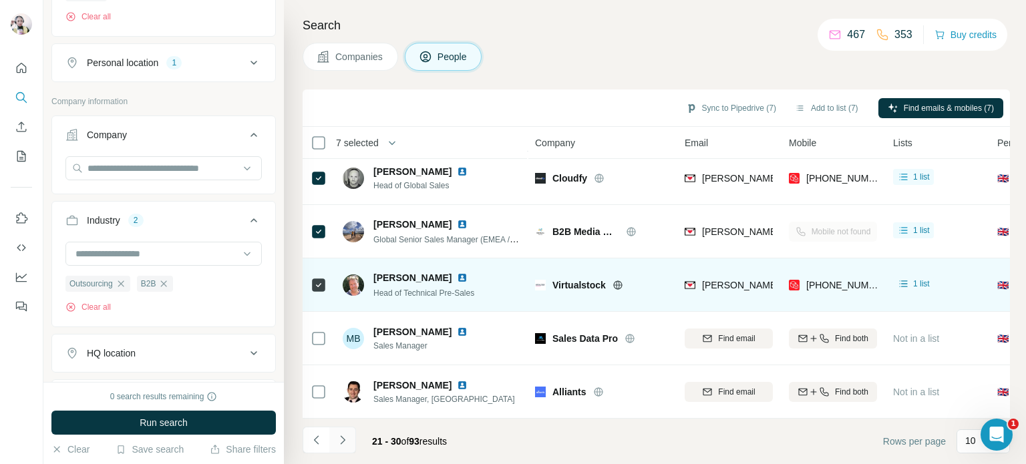
click at [342, 440] on icon "Navigate to next page" at bounding box center [342, 440] width 13 height 13
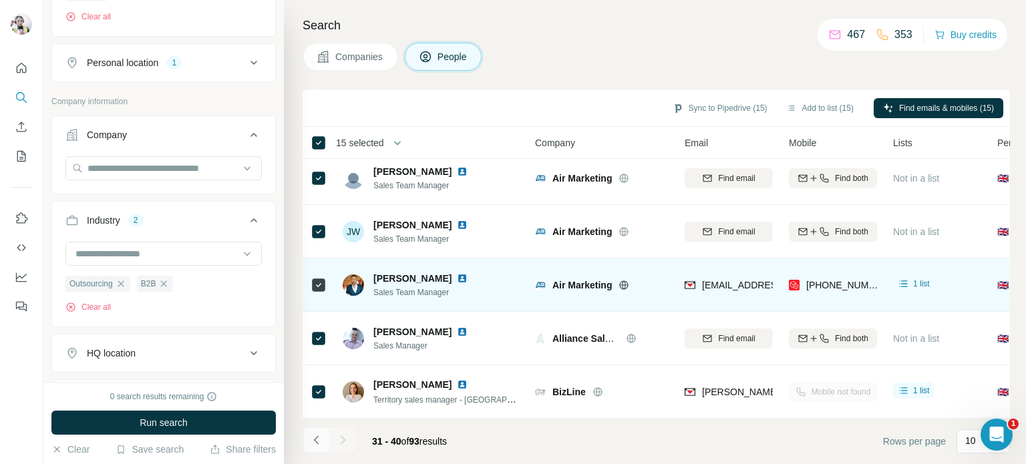
click at [319, 431] on button "Navigate to previous page" at bounding box center [316, 440] width 27 height 27
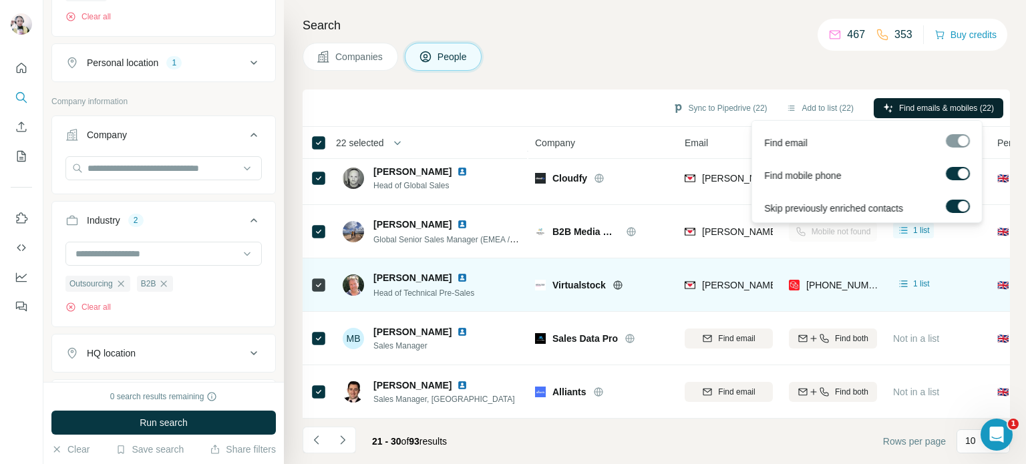
click at [905, 104] on span "Find emails & mobiles (22)" at bounding box center [946, 108] width 95 height 12
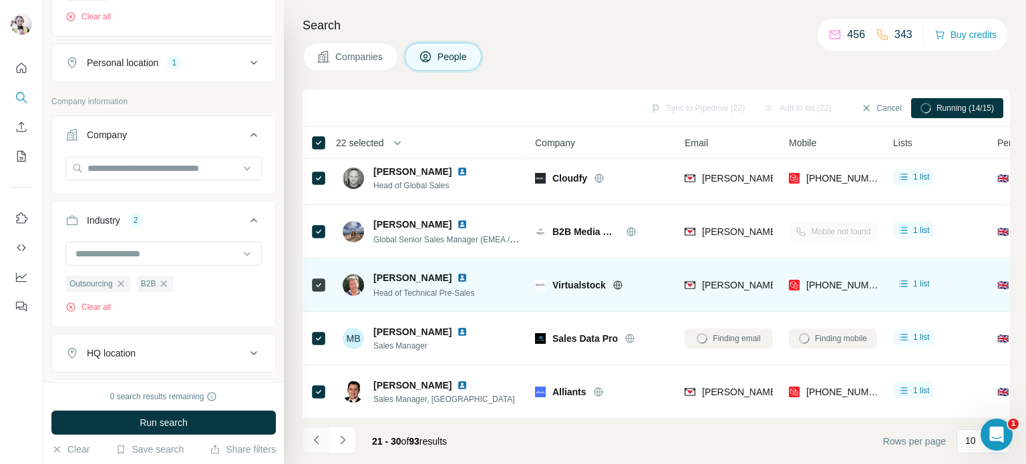
click at [321, 443] on icon "Navigate to previous page" at bounding box center [316, 440] width 13 height 13
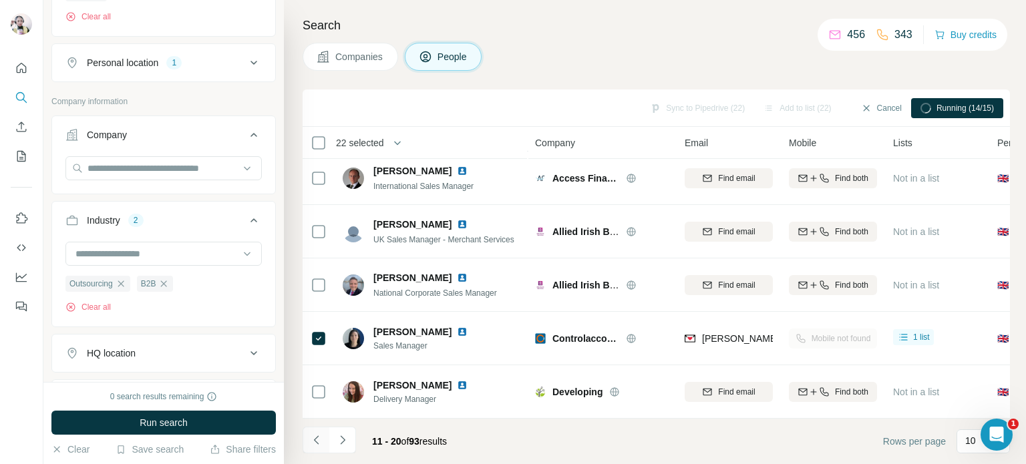
click at [313, 440] on icon "Navigate to previous page" at bounding box center [316, 440] width 13 height 13
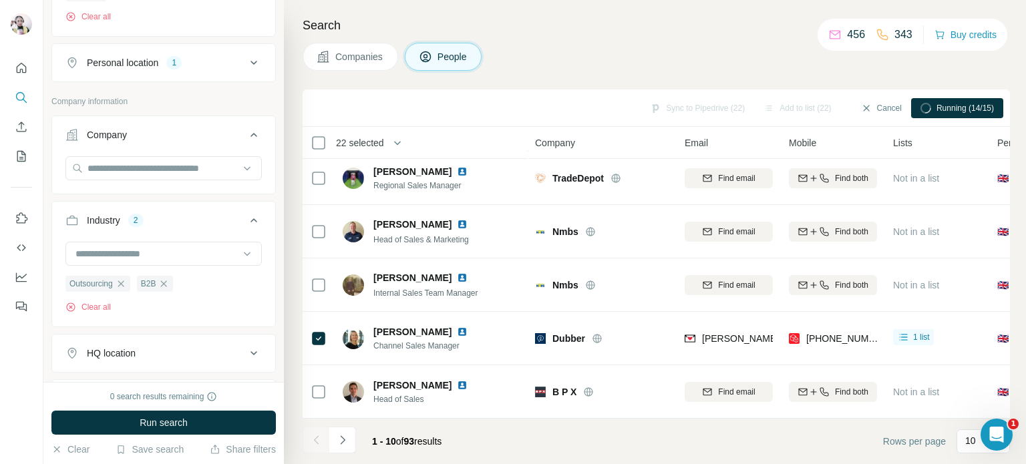
click at [313, 440] on div at bounding box center [316, 440] width 27 height 27
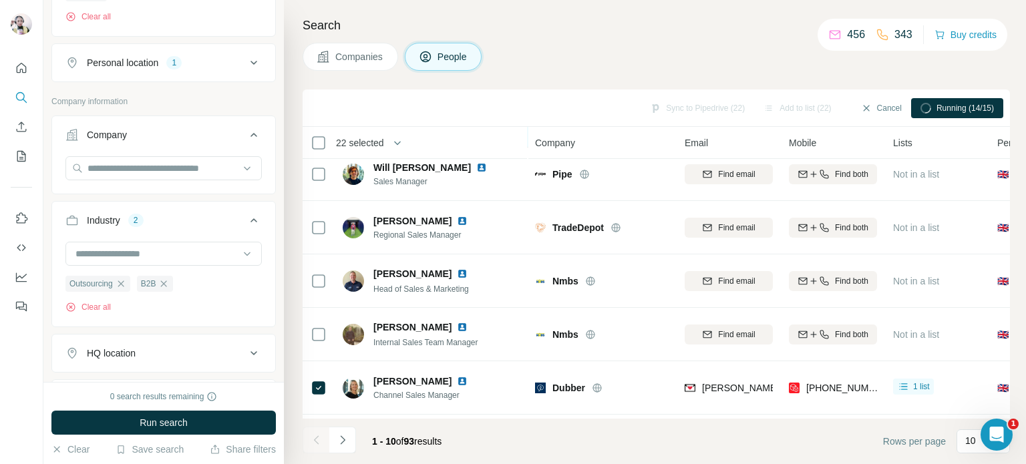
scroll to position [281, 0]
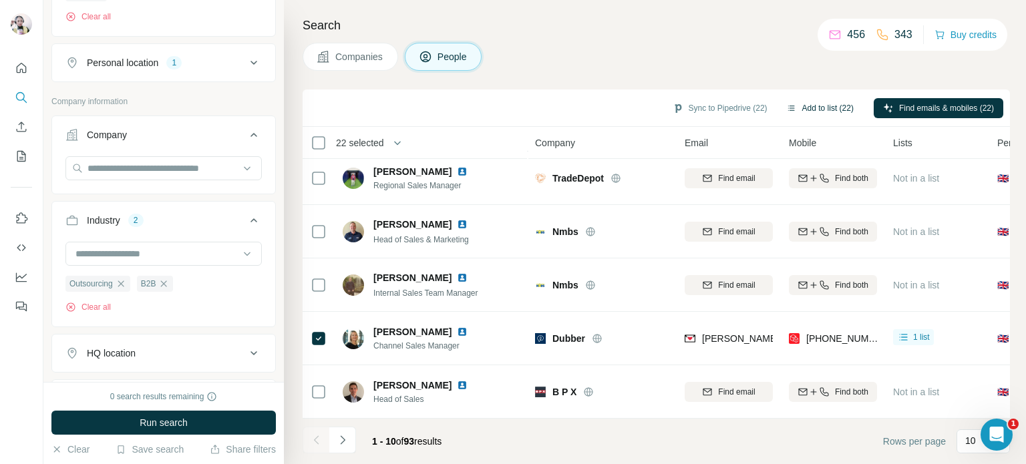
click at [798, 106] on button "Add to list (22)" at bounding box center [820, 108] width 86 height 20
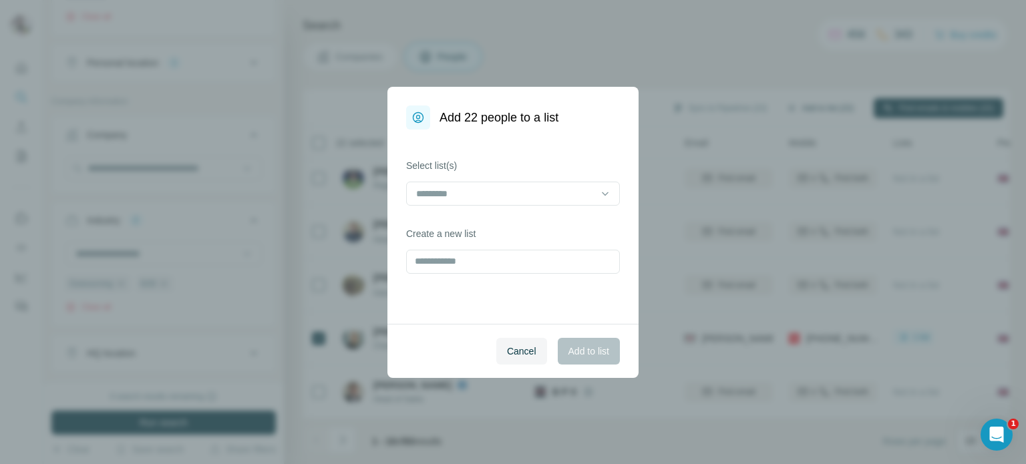
click at [798, 106] on div "Add 22 people to a list Select list(s) Create a new list Cancel Add to list" at bounding box center [513, 232] width 1026 height 464
click at [438, 184] on div at bounding box center [505, 193] width 180 height 23
type input "*"
type input "********"
click at [518, 278] on div "Select list(s) Create a new list" at bounding box center [513, 227] width 251 height 194
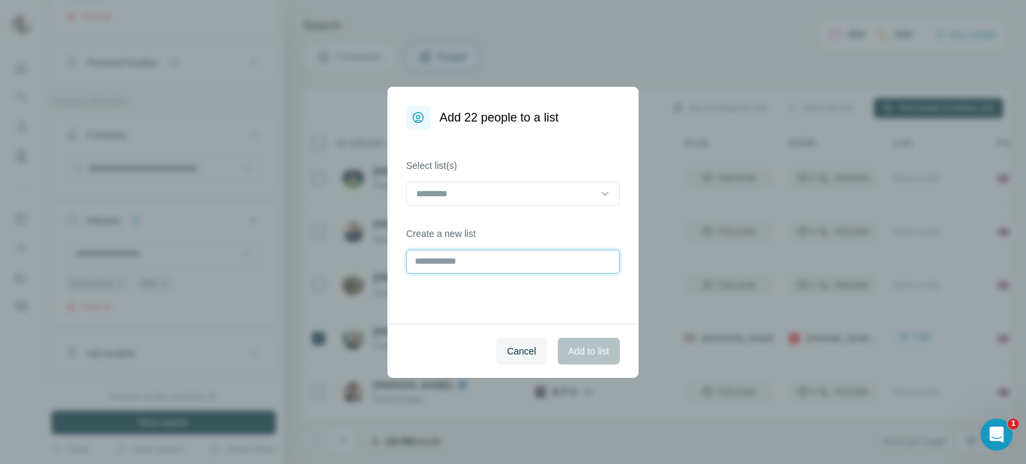
click at [512, 257] on input "text" at bounding box center [513, 262] width 214 height 24
type input "*********"
click at [589, 360] on button "Add to list" at bounding box center [589, 351] width 62 height 27
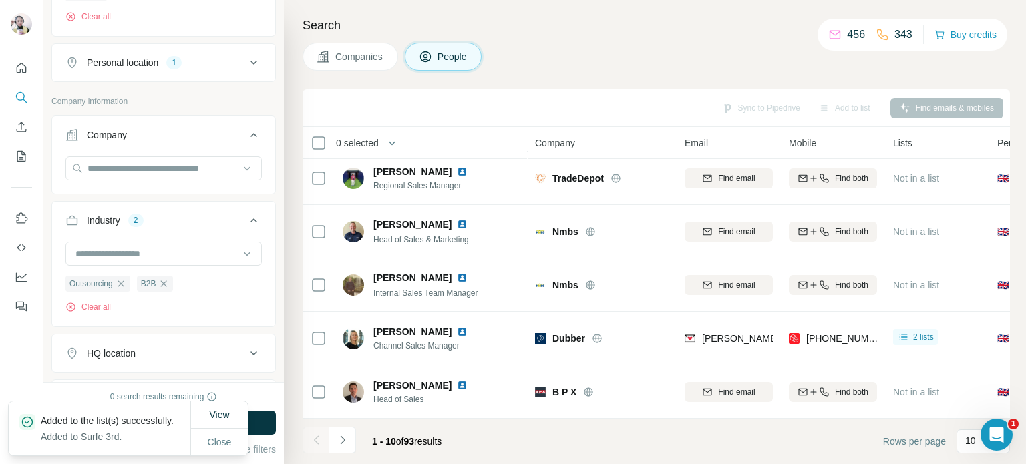
click at [761, 102] on div "Sync to Pipedrive Add to list Find emails & mobiles" at bounding box center [656, 107] width 694 height 23
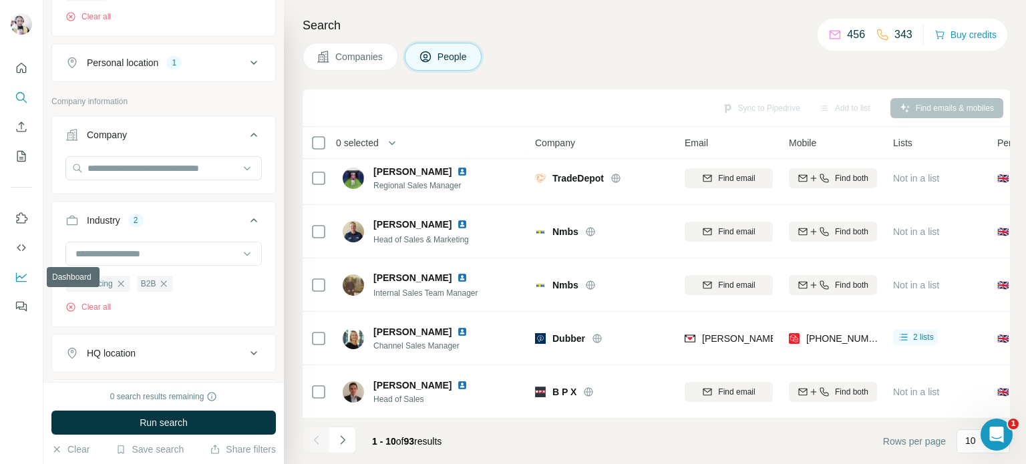
click at [27, 283] on icon "Dashboard" at bounding box center [21, 277] width 13 height 13
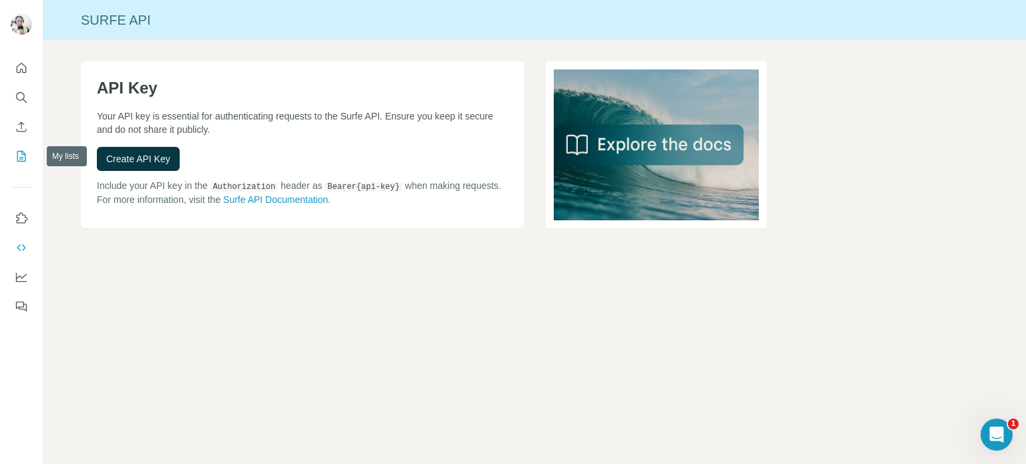
click at [28, 146] on button "My lists" at bounding box center [21, 156] width 21 height 24
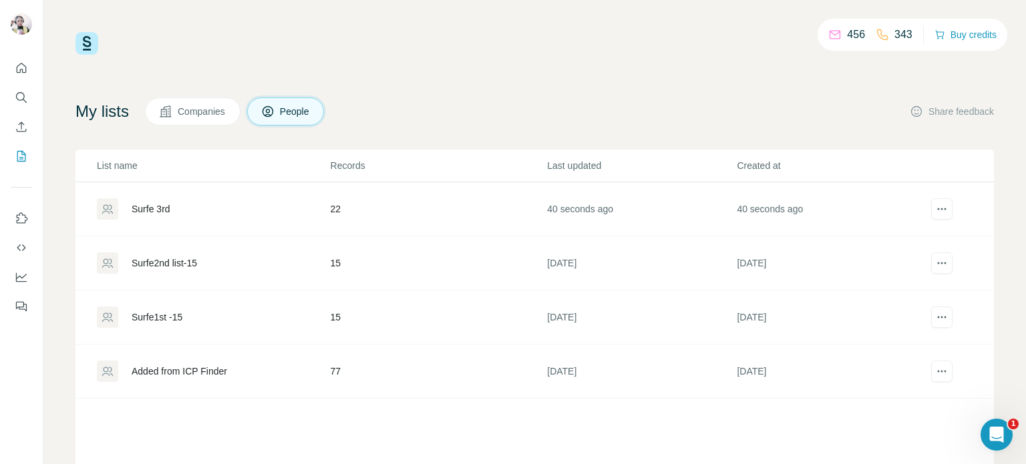
click at [262, 207] on div "Surfe 3rd" at bounding box center [213, 208] width 233 height 21
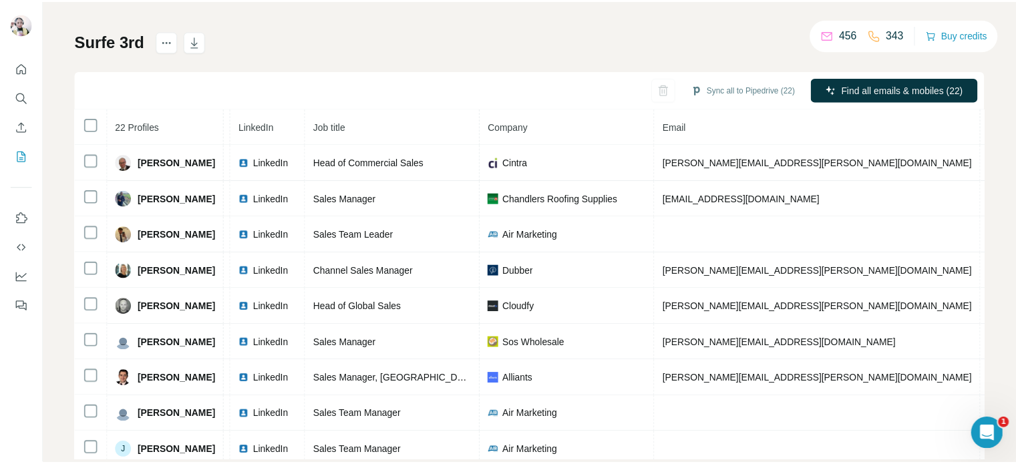
scroll to position [0, 80]
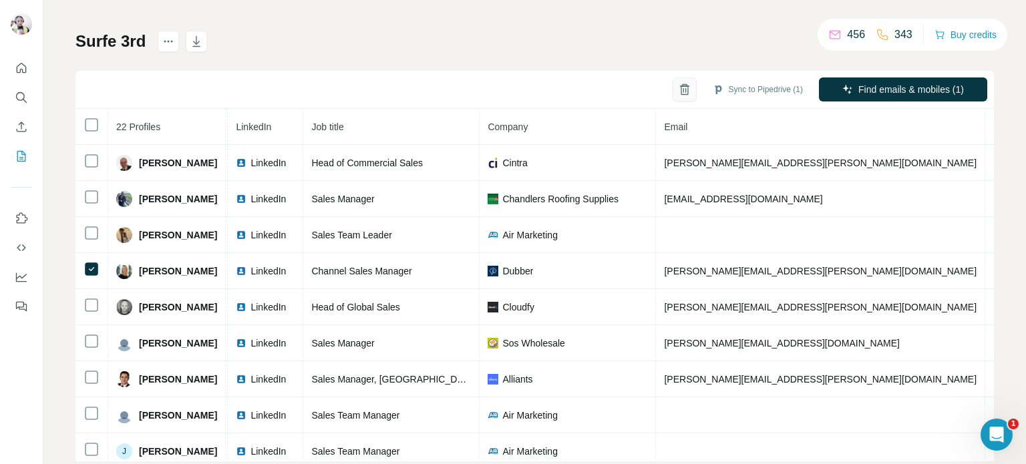
click at [678, 85] on icon "button" at bounding box center [684, 89] width 13 height 13
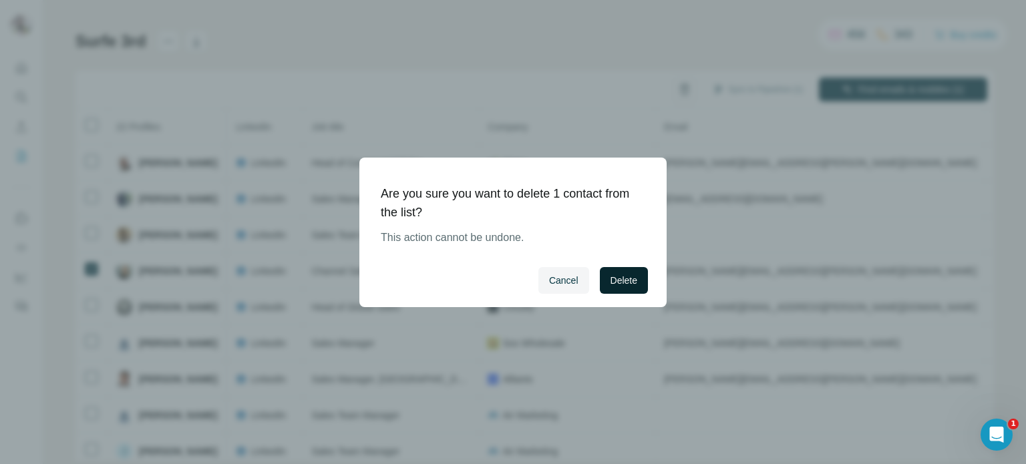
click at [633, 274] on span "Delete" at bounding box center [624, 280] width 27 height 13
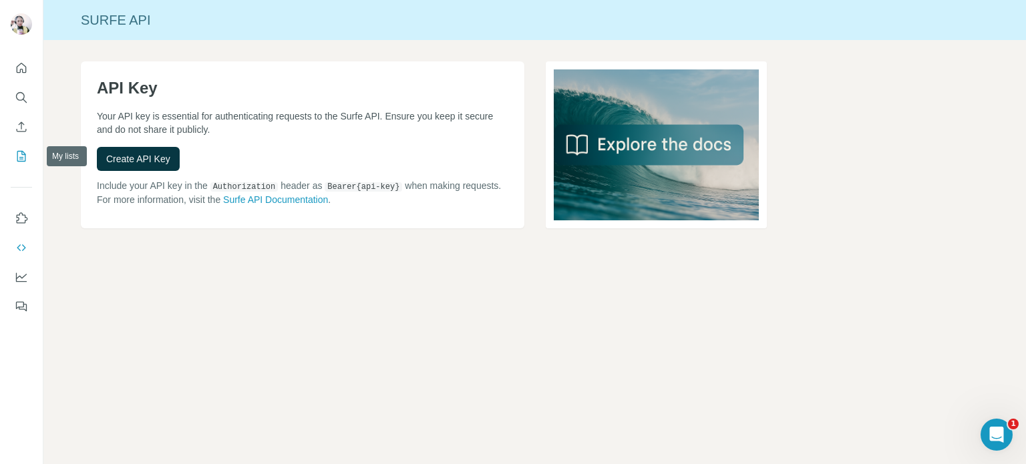
click at [24, 160] on icon "My lists" at bounding box center [21, 156] width 13 height 13
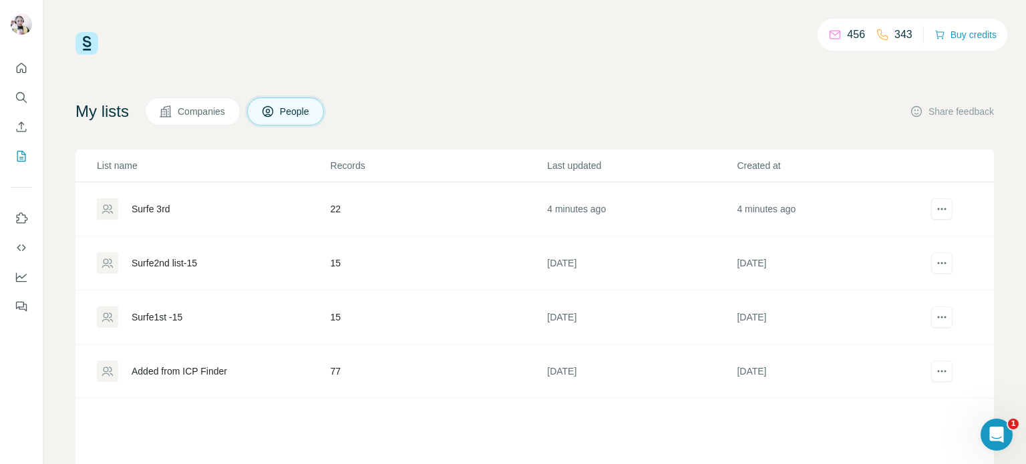
click at [302, 206] on div "Surfe 3rd" at bounding box center [213, 208] width 233 height 21
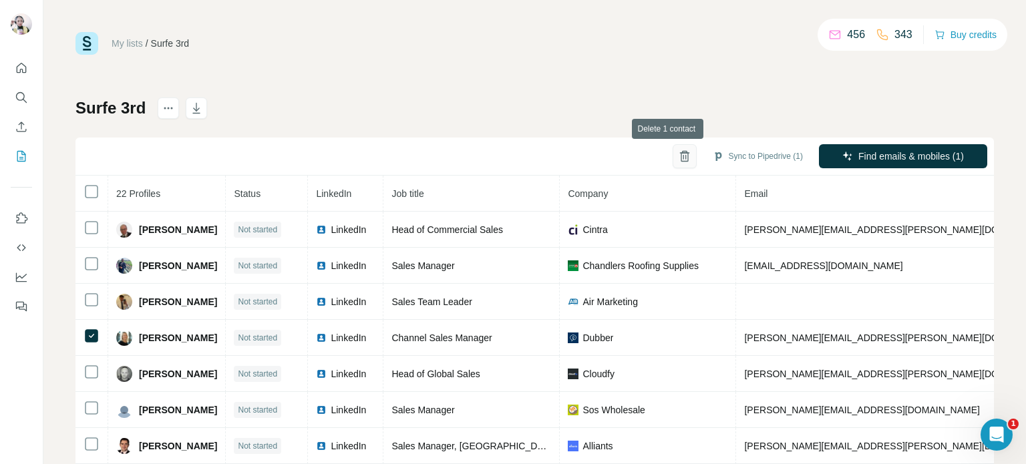
click at [678, 162] on icon "button" at bounding box center [684, 156] width 13 height 13
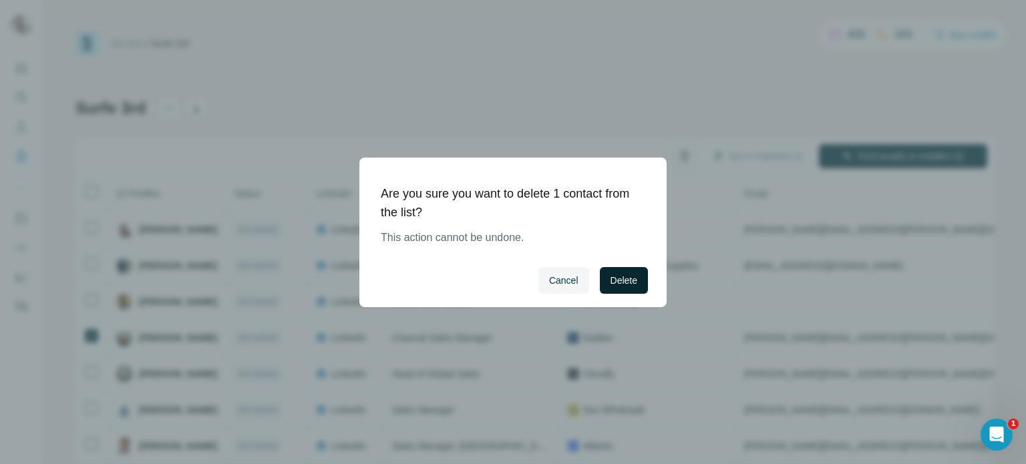
click at [613, 285] on span "Delete" at bounding box center [624, 280] width 27 height 13
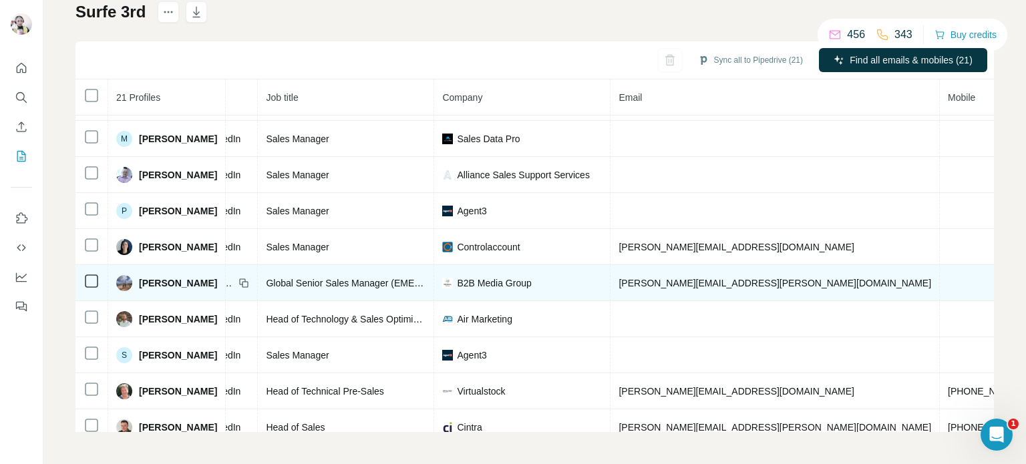
scroll to position [442, 126]
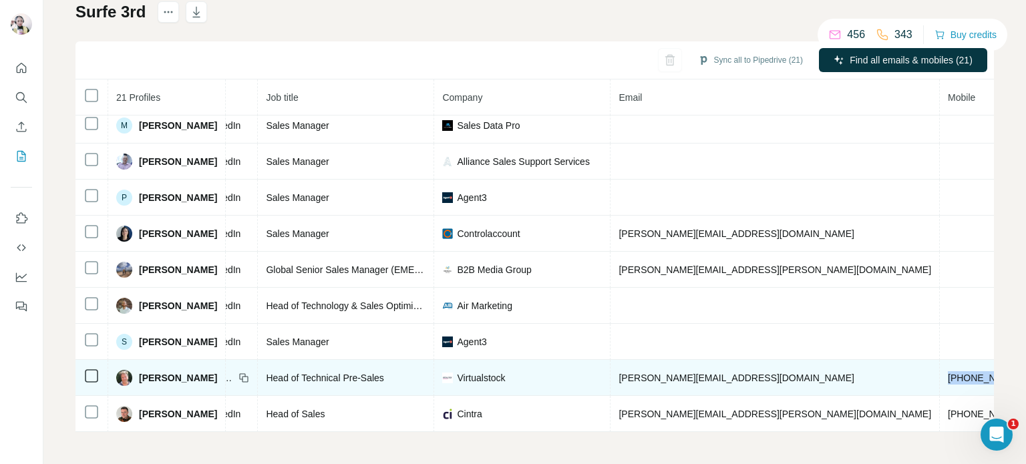
drag, startPoint x: 784, startPoint y: 371, endPoint x: 865, endPoint y: 368, distance: 80.9
click at [940, 368] on td "[PHONE_NUMBER]" at bounding box center [990, 378] width 101 height 36
copy span "[PHONE_NUMBER]"
drag, startPoint x: 206, startPoint y: 365, endPoint x: 142, endPoint y: 369, distance: 64.3
click at [142, 370] on div "[PERSON_NAME]" at bounding box center [166, 378] width 101 height 16
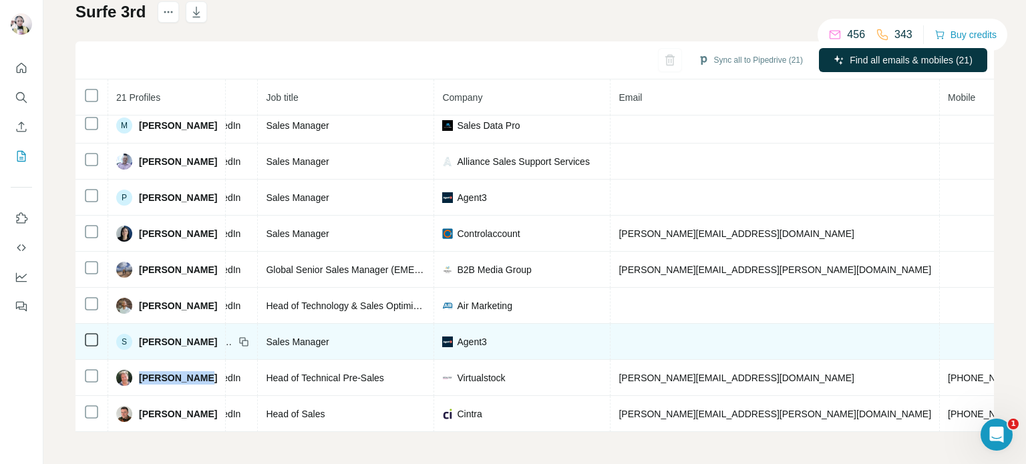
copy span "[PERSON_NAME]"
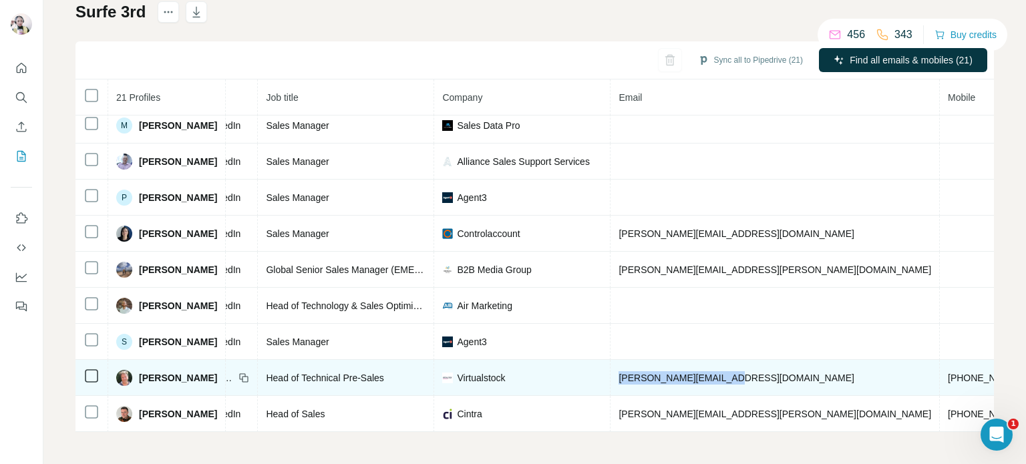
drag, startPoint x: 633, startPoint y: 370, endPoint x: 752, endPoint y: 369, distance: 118.9
click at [752, 369] on td "[PERSON_NAME][EMAIL_ADDRESS][DOMAIN_NAME]" at bounding box center [775, 378] width 329 height 36
copy span "[PERSON_NAME][EMAIL_ADDRESS][DOMAIN_NAME]"
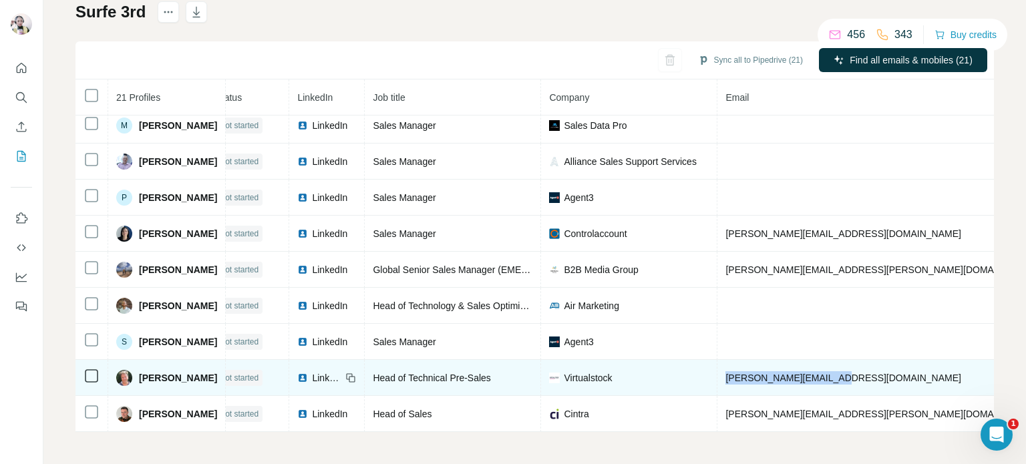
scroll to position [442, 13]
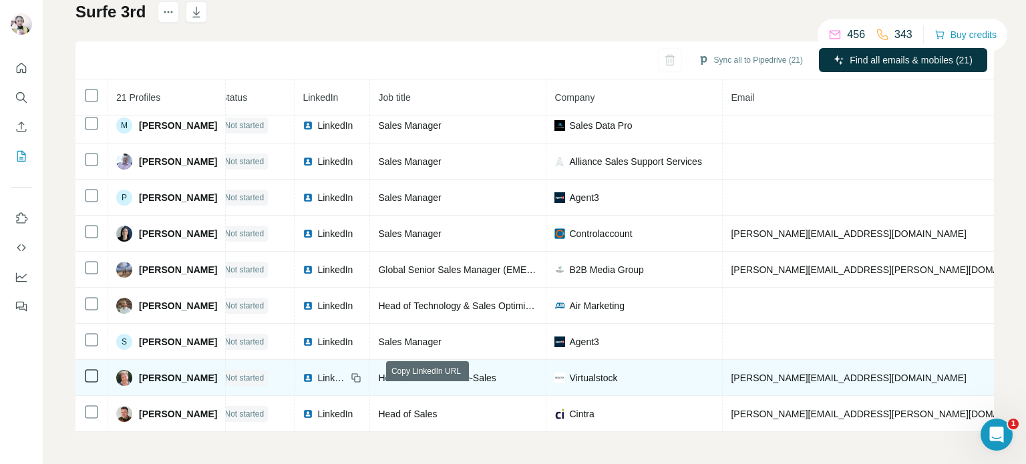
click at [361, 373] on icon at bounding box center [356, 378] width 11 height 11
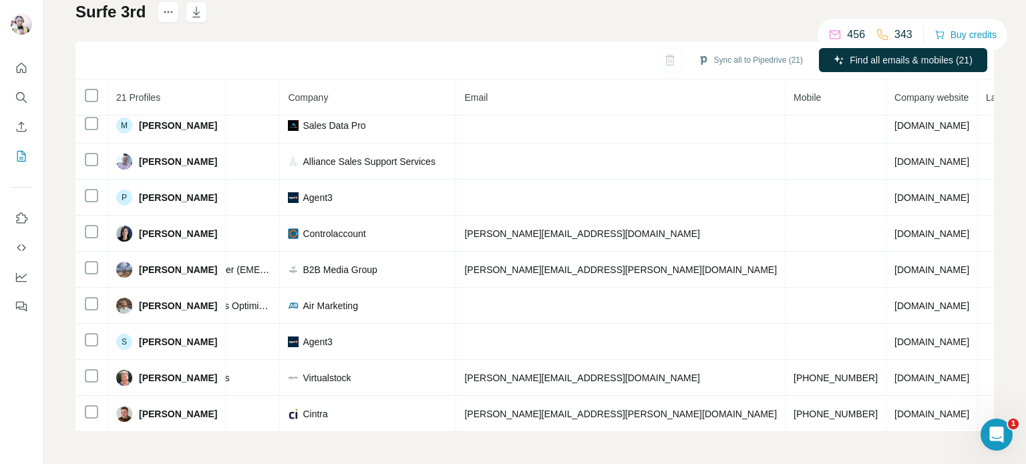
scroll to position [442, 294]
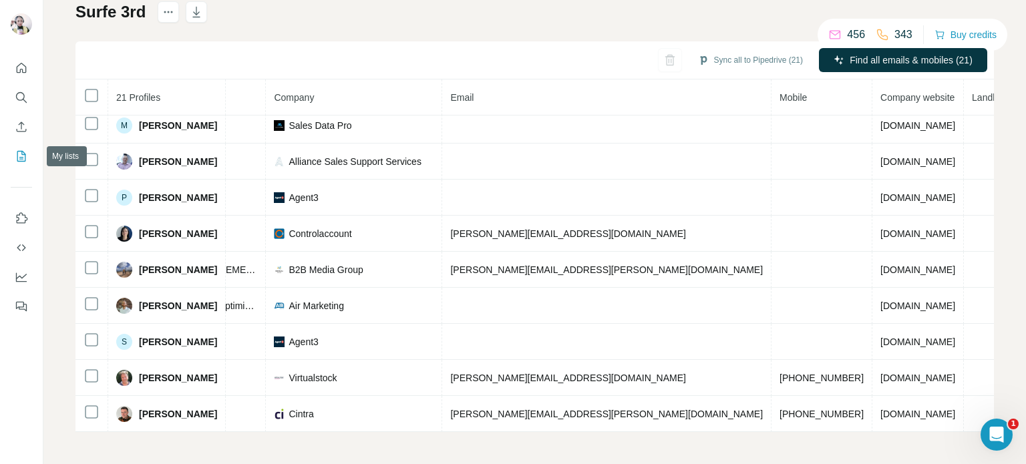
click at [69, 156] on div "My lists / Surfe 3rd 456 343 Buy credits Surfe 3rd Sync all to Pipedrive (21) F…" at bounding box center [534, 232] width 983 height 464
click at [18, 157] on icon "My lists" at bounding box center [21, 156] width 13 height 13
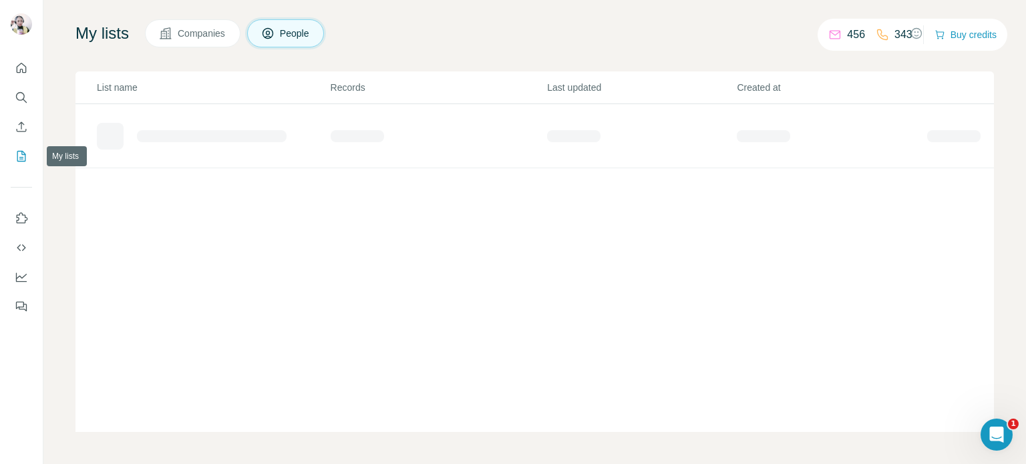
scroll to position [78, 0]
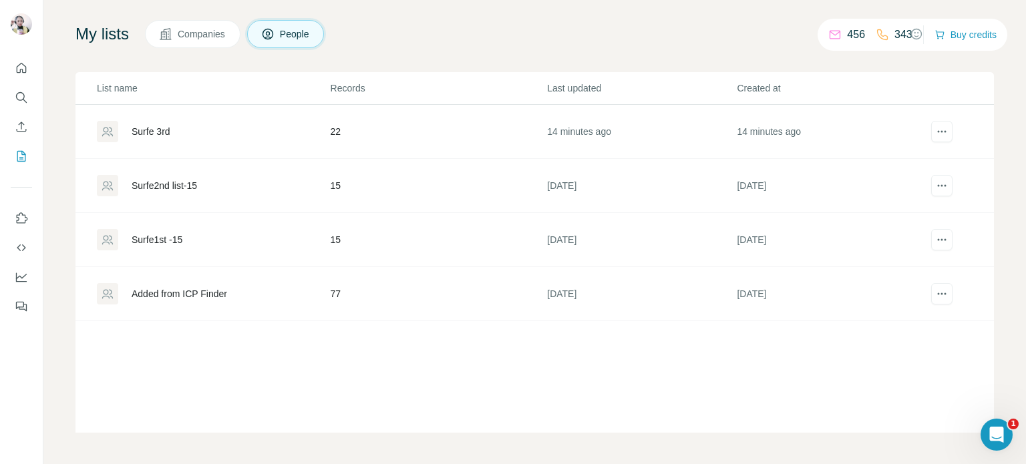
click at [189, 188] on div "Surfe2nd list-15" at bounding box center [164, 185] width 65 height 13
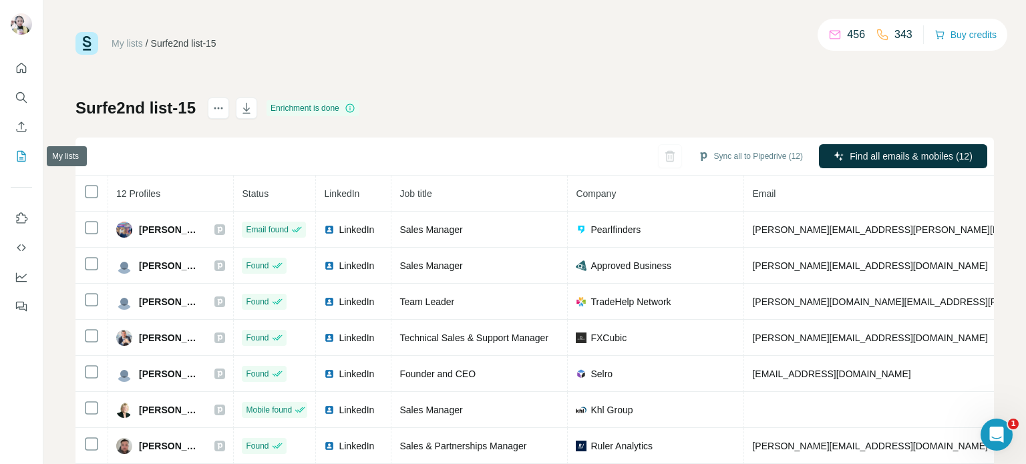
click at [28, 158] on button "My lists" at bounding box center [21, 156] width 21 height 24
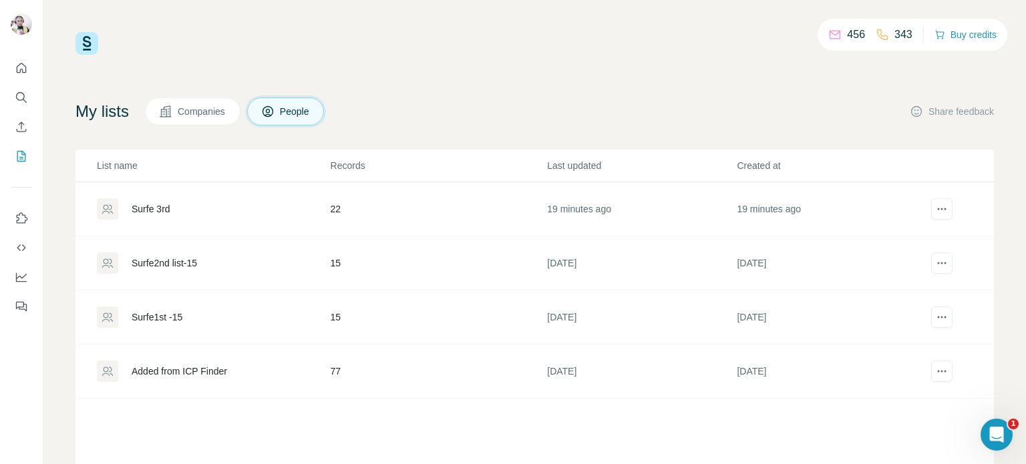
click at [166, 311] on div "Surfe1st -15" at bounding box center [157, 317] width 51 height 13
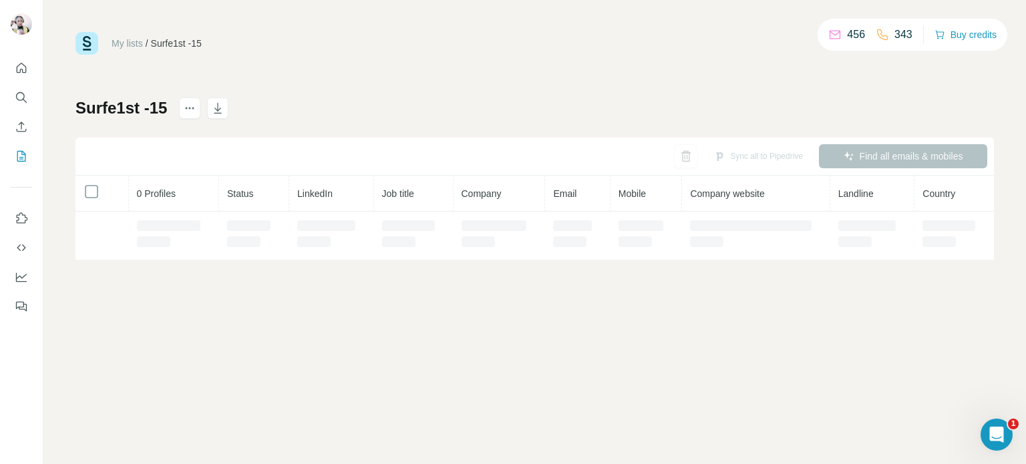
click at [168, 315] on div "My lists / Surfe1st -15 456 343 Buy credits Surfe1st -15 Sync all to Pipedrive …" at bounding box center [534, 232] width 983 height 464
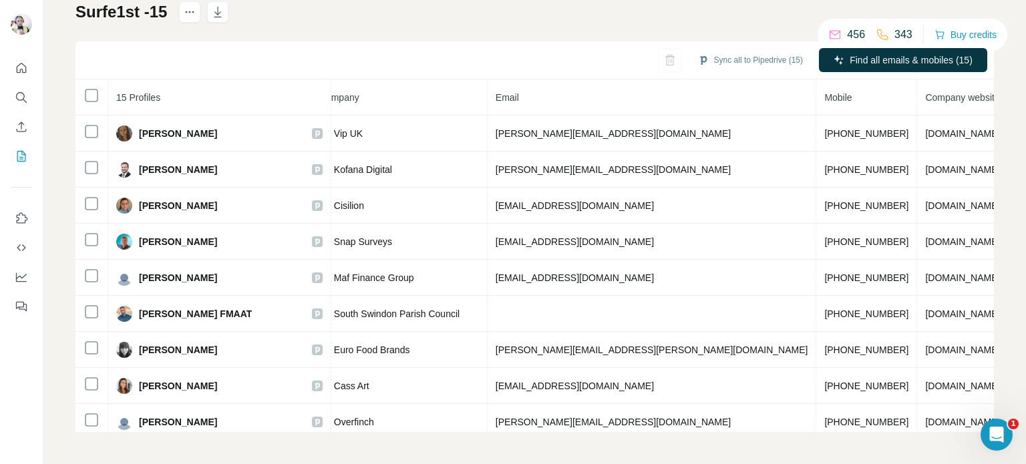
scroll to position [0, 361]
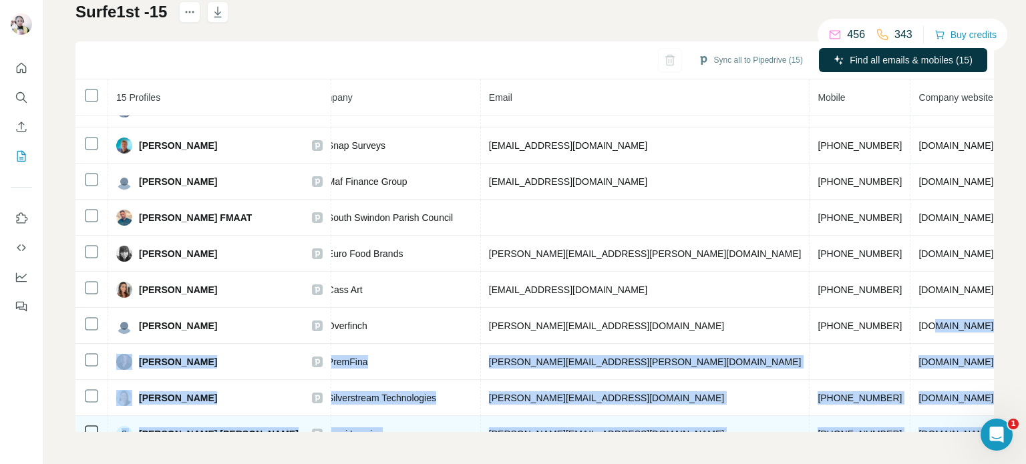
drag, startPoint x: 766, startPoint y: 422, endPoint x: 788, endPoint y: 422, distance: 22.0
click at [788, 422] on tbody "Anna Aspaturian Not started LinkedIn Head of Sales Administration Vip UK anna.a…" at bounding box center [441, 289] width 1453 height 541
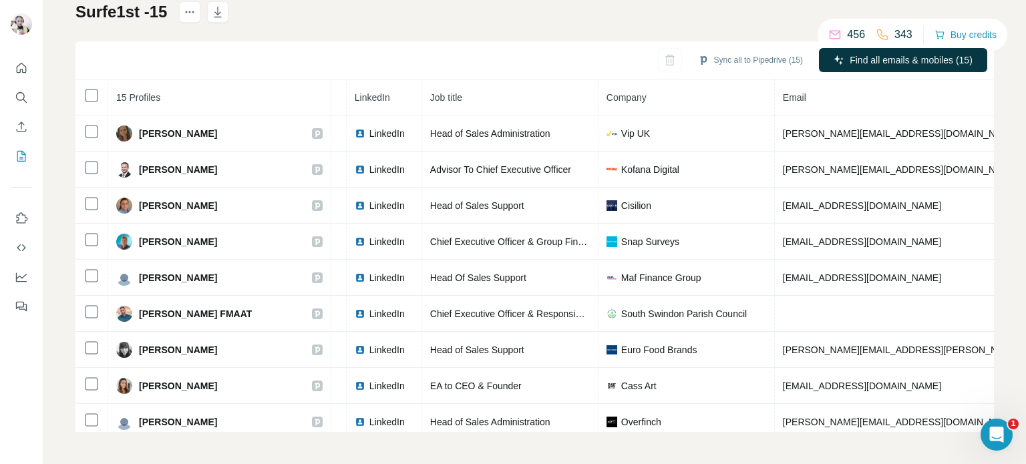
scroll to position [0, 0]
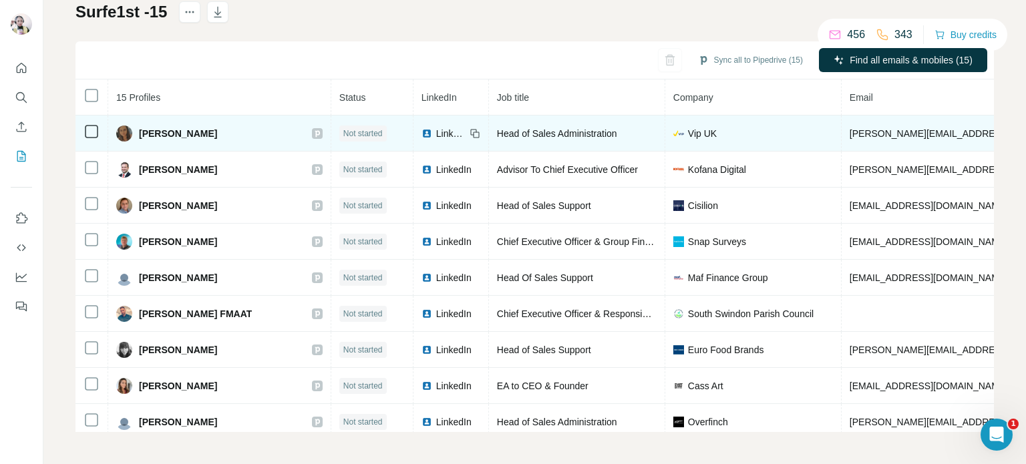
click at [688, 136] on span "Vip UK" at bounding box center [702, 133] width 29 height 13
click at [436, 134] on span "LinkedIn" at bounding box center [450, 133] width 29 height 13
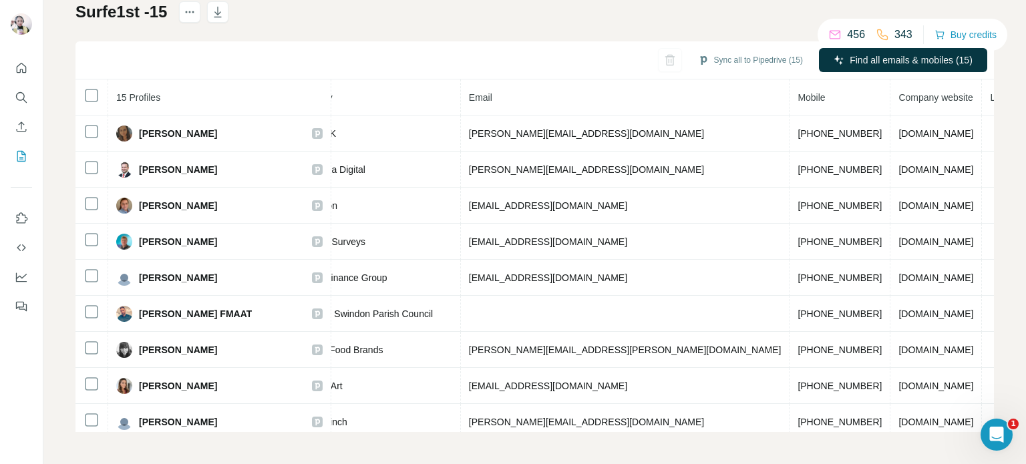
scroll to position [0, 392]
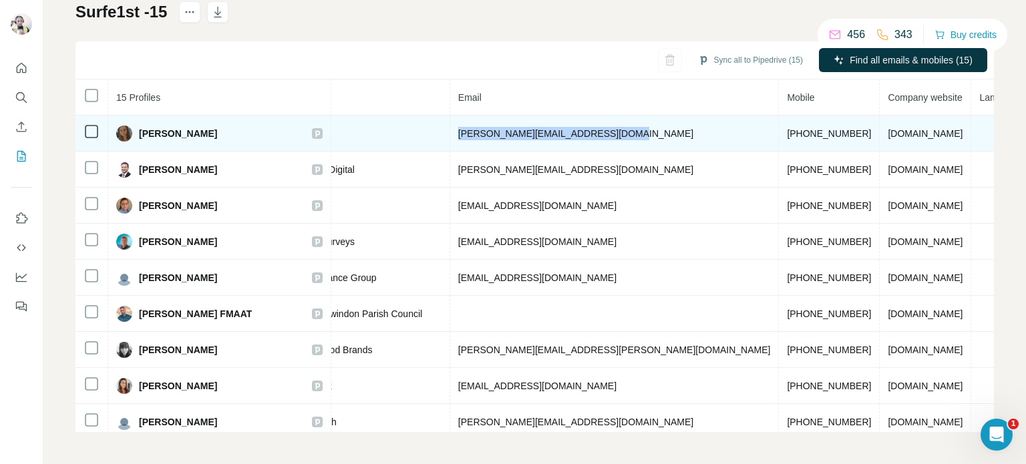
drag, startPoint x: 430, startPoint y: 134, endPoint x: 603, endPoint y: 130, distance: 173.1
click at [603, 130] on td "anna.aspaturian@vip-computers.com" at bounding box center [614, 134] width 329 height 36
copy span "anna.aspaturian@vip-computers.com"
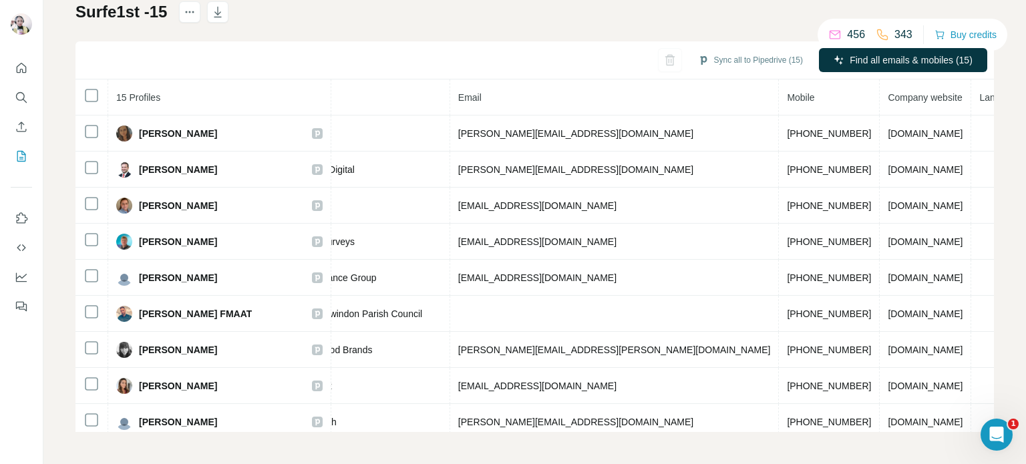
click at [441, 70] on div "Sync all to Pipedrive (15) Find all emails & mobiles (15)" at bounding box center [535, 60] width 919 height 38
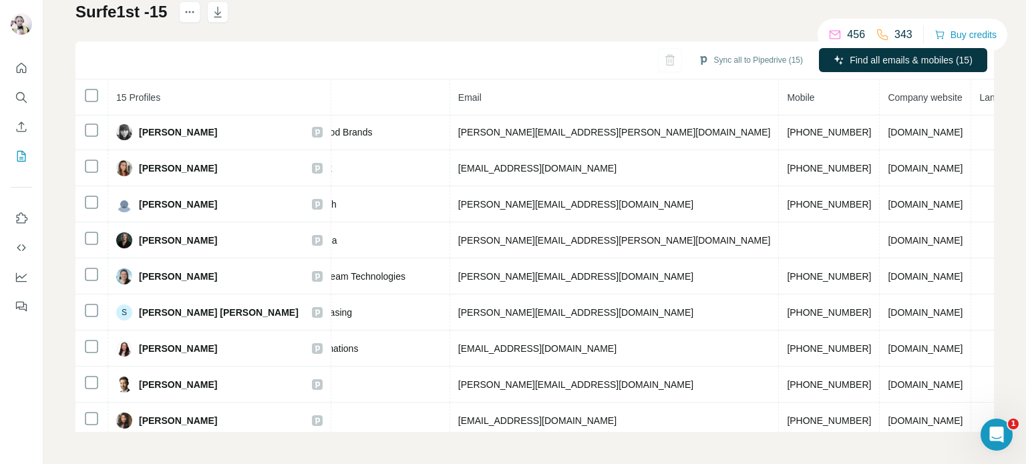
scroll to position [227, 392]
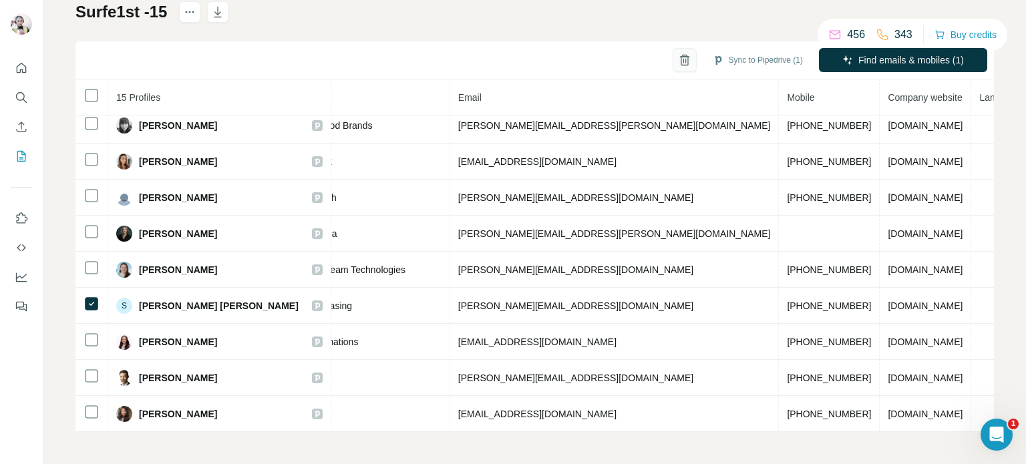
click at [678, 61] on icon "button" at bounding box center [684, 59] width 13 height 13
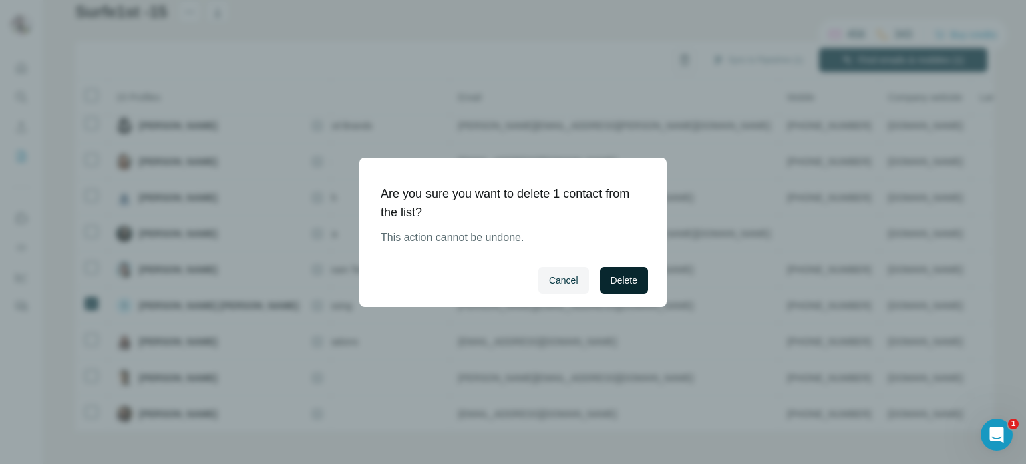
click at [623, 277] on span "Delete" at bounding box center [624, 280] width 27 height 13
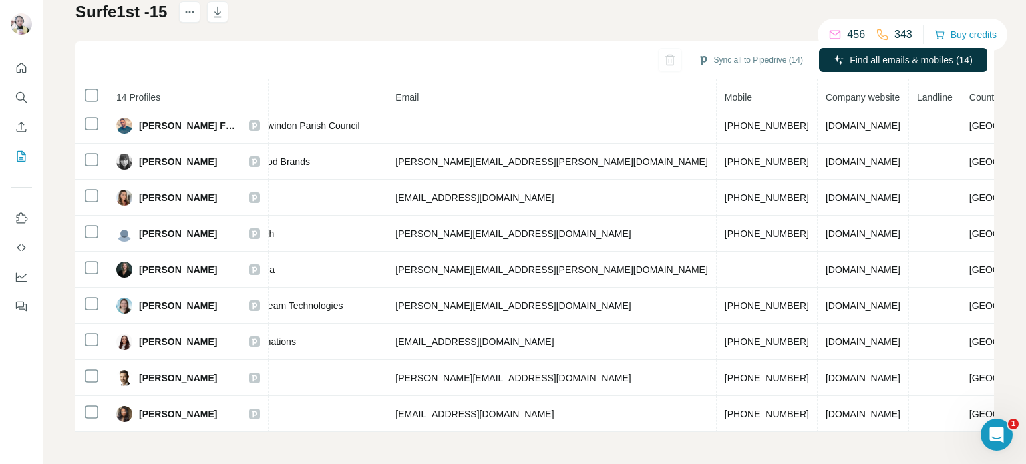
scroll to position [191, 337]
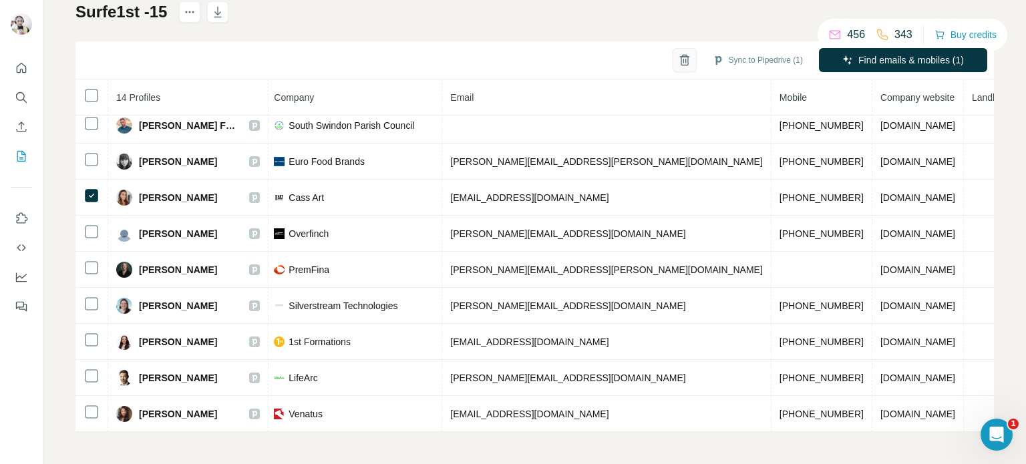
click at [678, 63] on icon "button" at bounding box center [684, 59] width 13 height 13
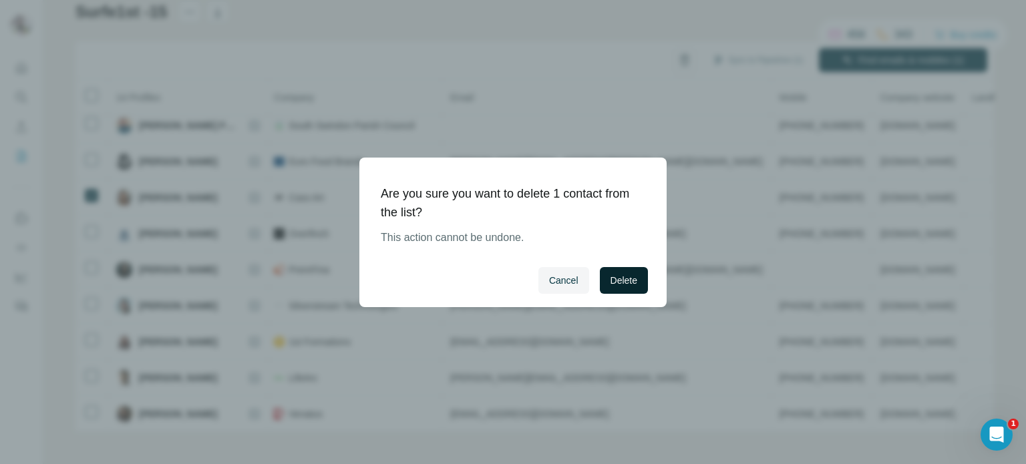
click at [641, 284] on button "Delete" at bounding box center [624, 280] width 48 height 27
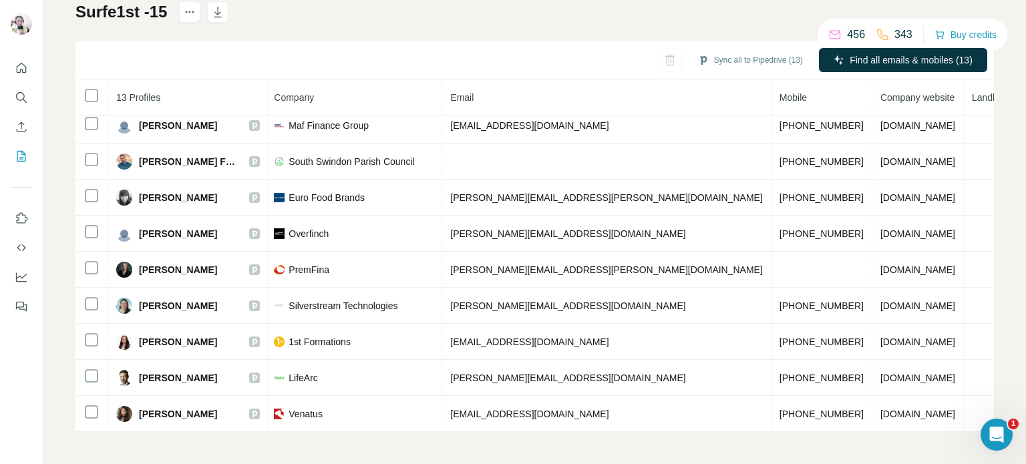
scroll to position [155, 337]
click at [19, 154] on icon "My lists" at bounding box center [21, 156] width 13 height 13
click at [22, 148] on button "My lists" at bounding box center [21, 156] width 21 height 24
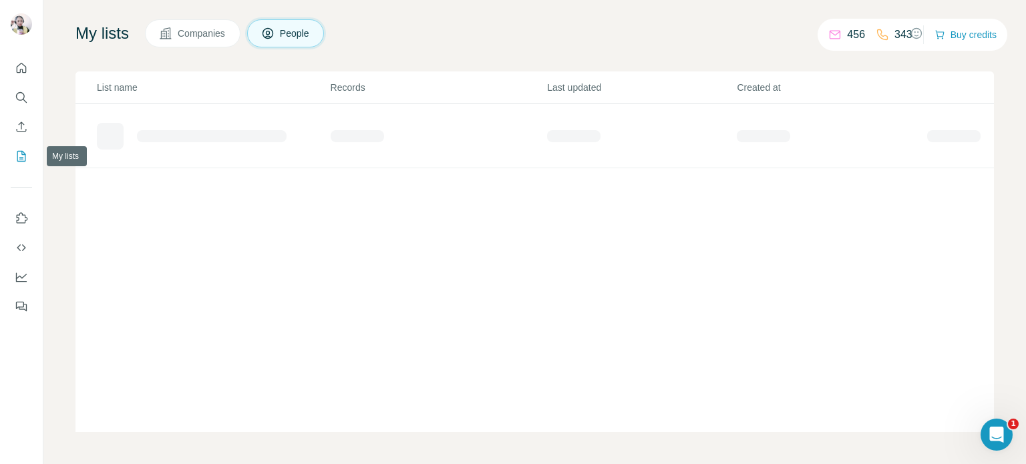
scroll to position [78, 0]
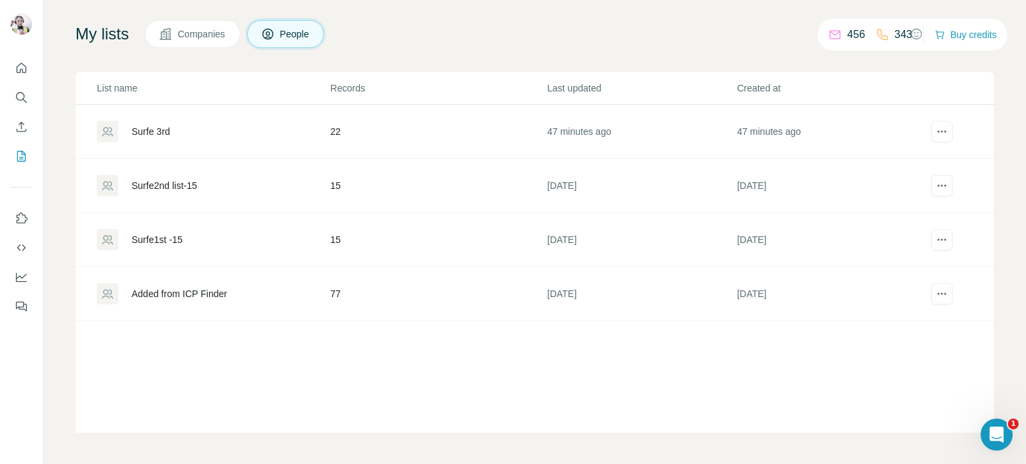
click at [180, 188] on div "Surfe2nd list-15" at bounding box center [164, 185] width 65 height 13
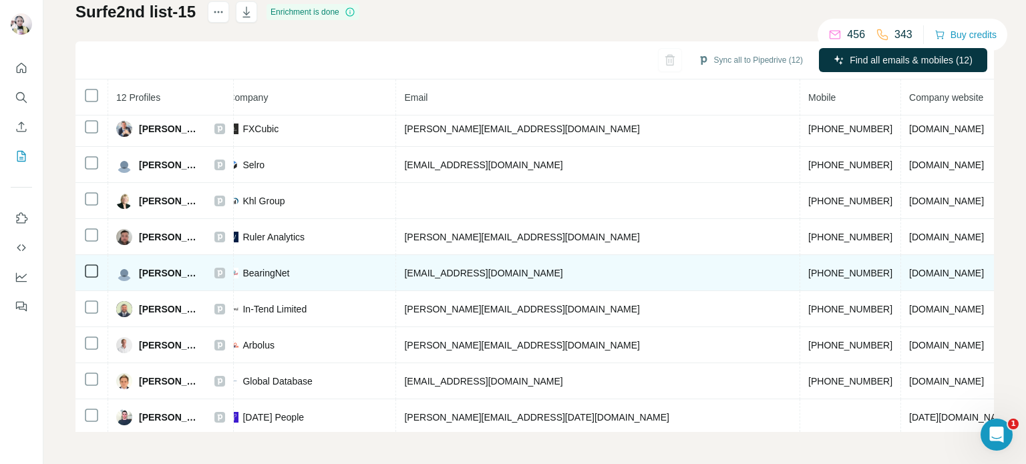
scroll to position [120, 348]
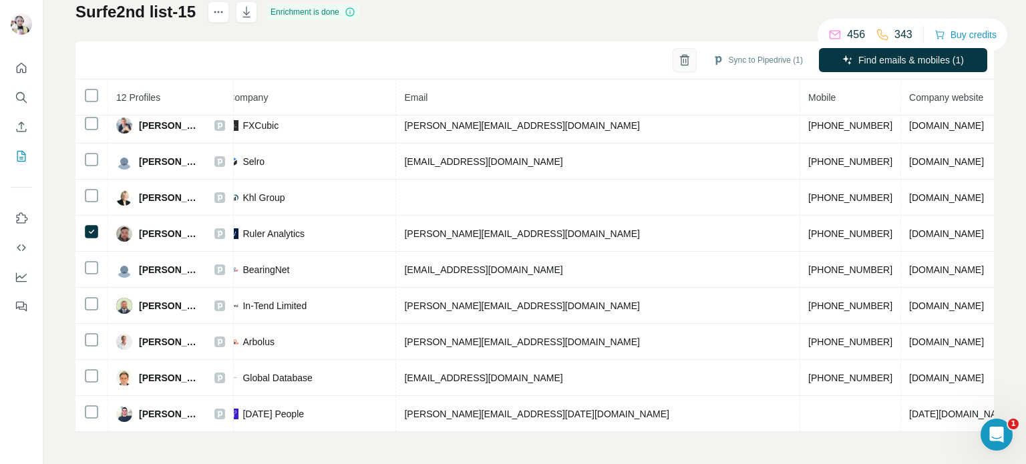
click at [683, 61] on icon "button" at bounding box center [684, 61] width 3 height 5
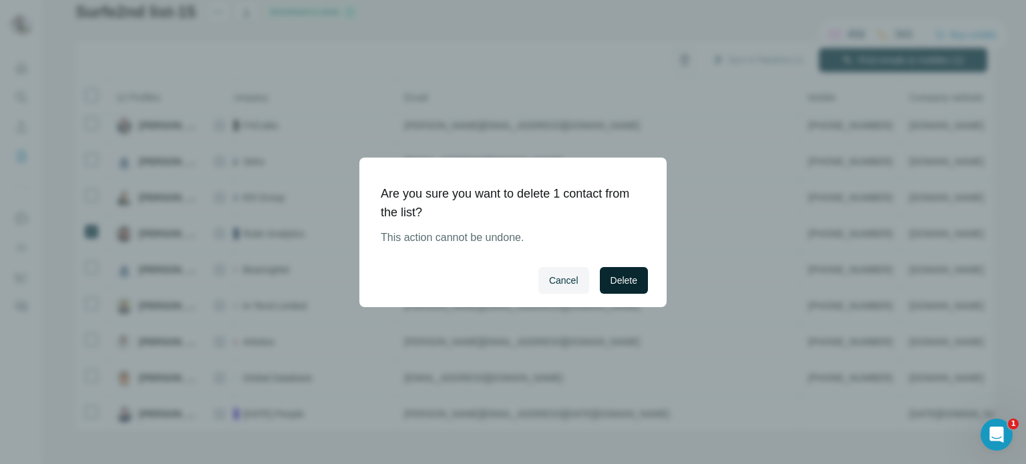
click at [614, 279] on span "Delete" at bounding box center [624, 280] width 27 height 13
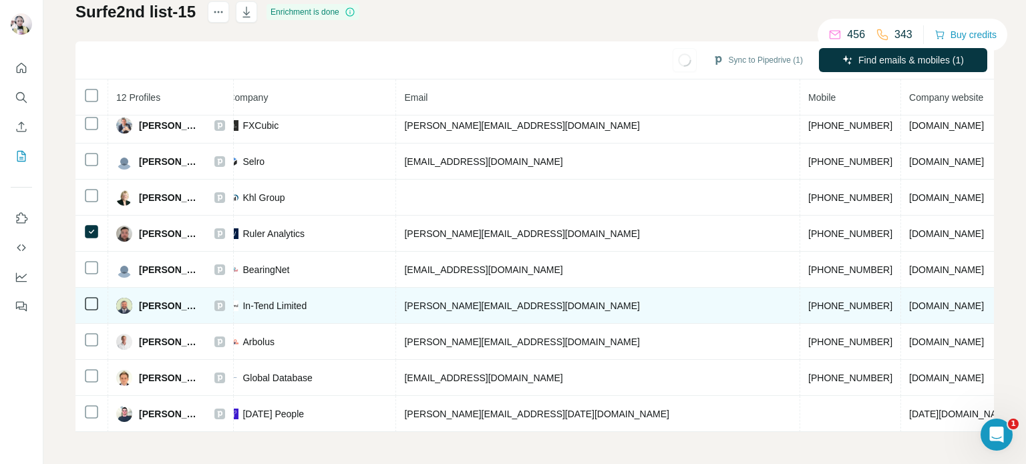
scroll to position [84, 348]
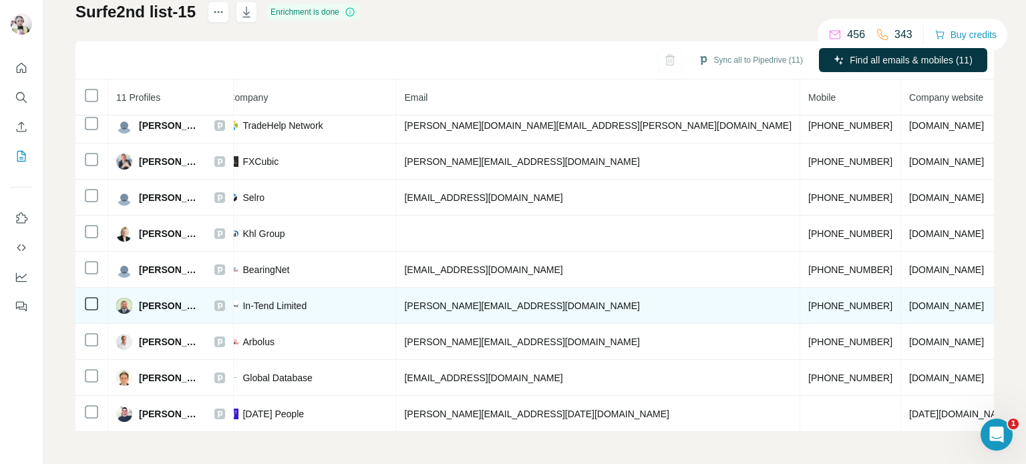
click at [126, 299] on img at bounding box center [124, 306] width 16 height 16
